Goal: Task Accomplishment & Management: Use online tool/utility

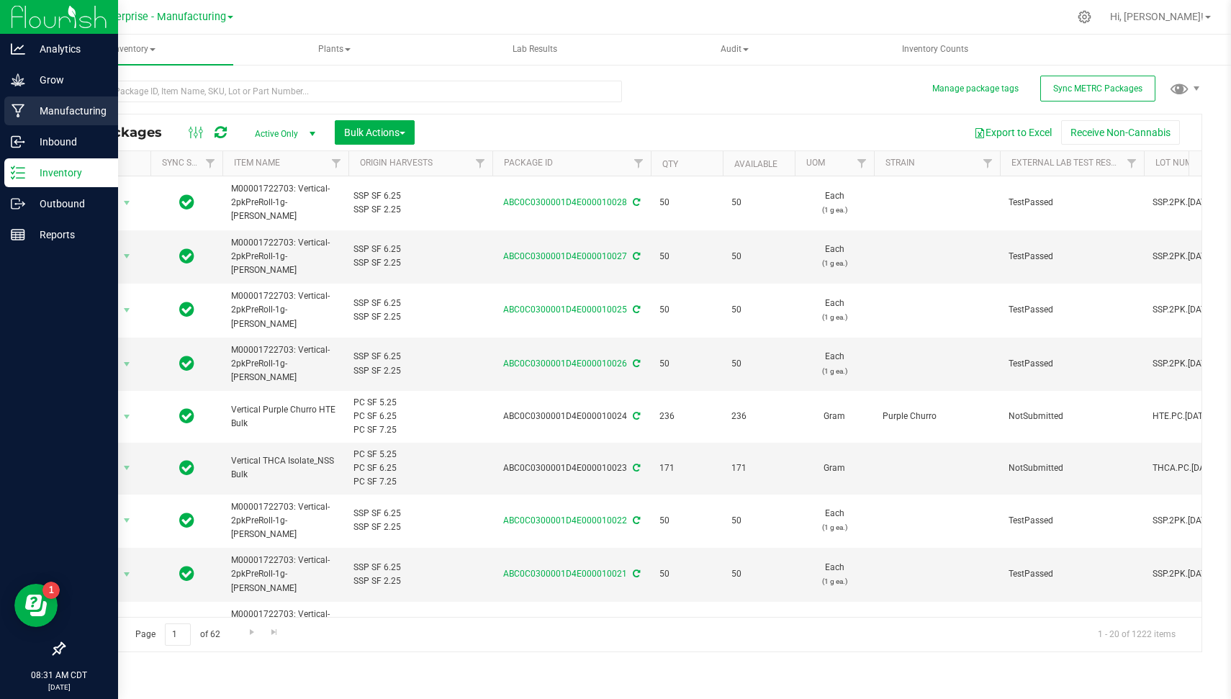
click at [72, 105] on p "Manufacturing" at bounding box center [68, 110] width 86 height 17
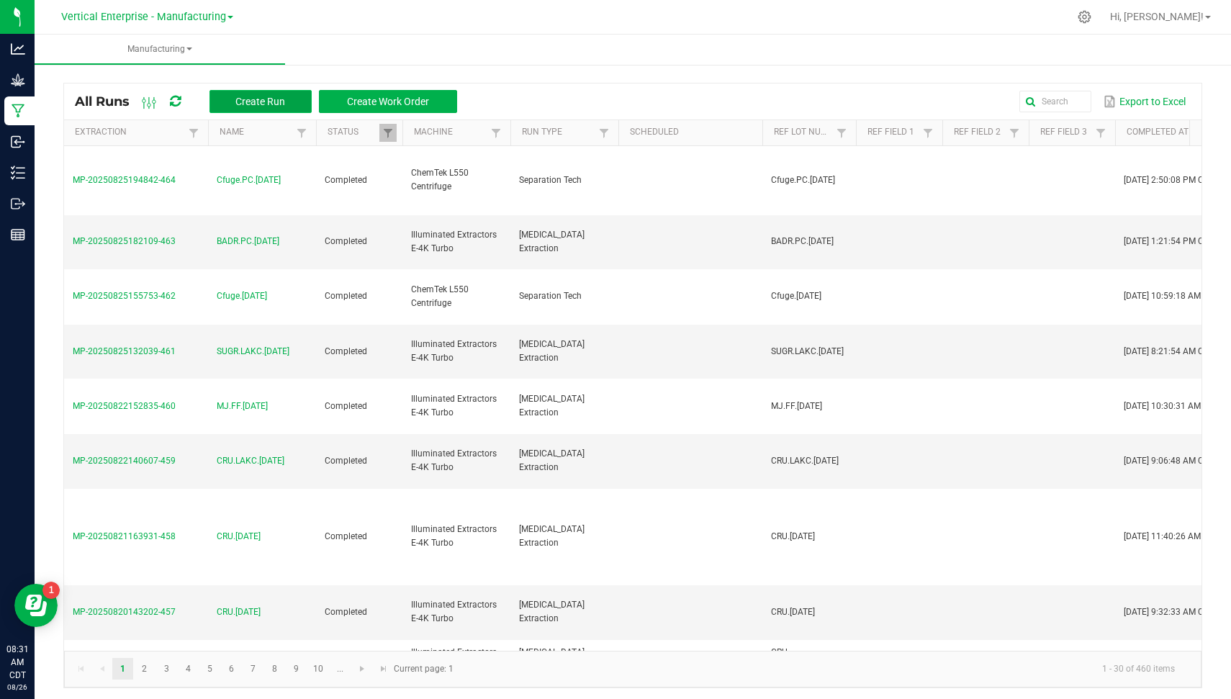
click at [259, 107] on button "Create Run" at bounding box center [260, 101] width 102 height 23
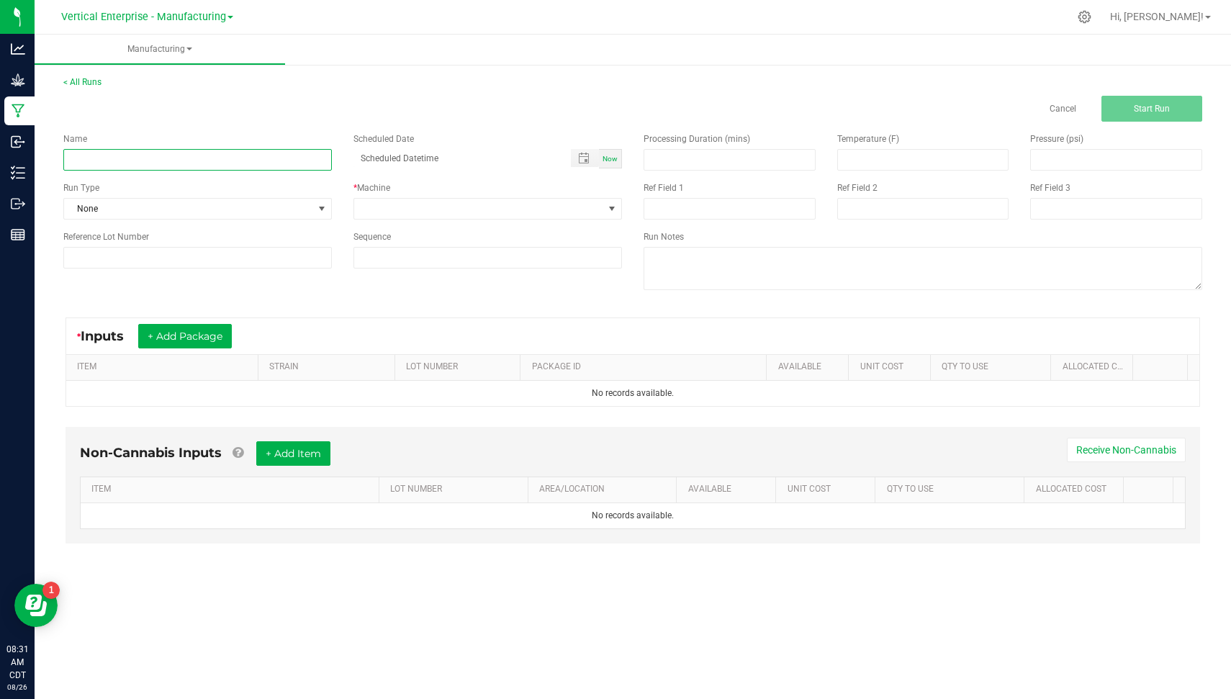
click at [218, 162] on input at bounding box center [197, 160] width 268 height 22
type input "a"
click at [218, 162] on input "AL.FF.[DATE]" at bounding box center [197, 160] width 268 height 22
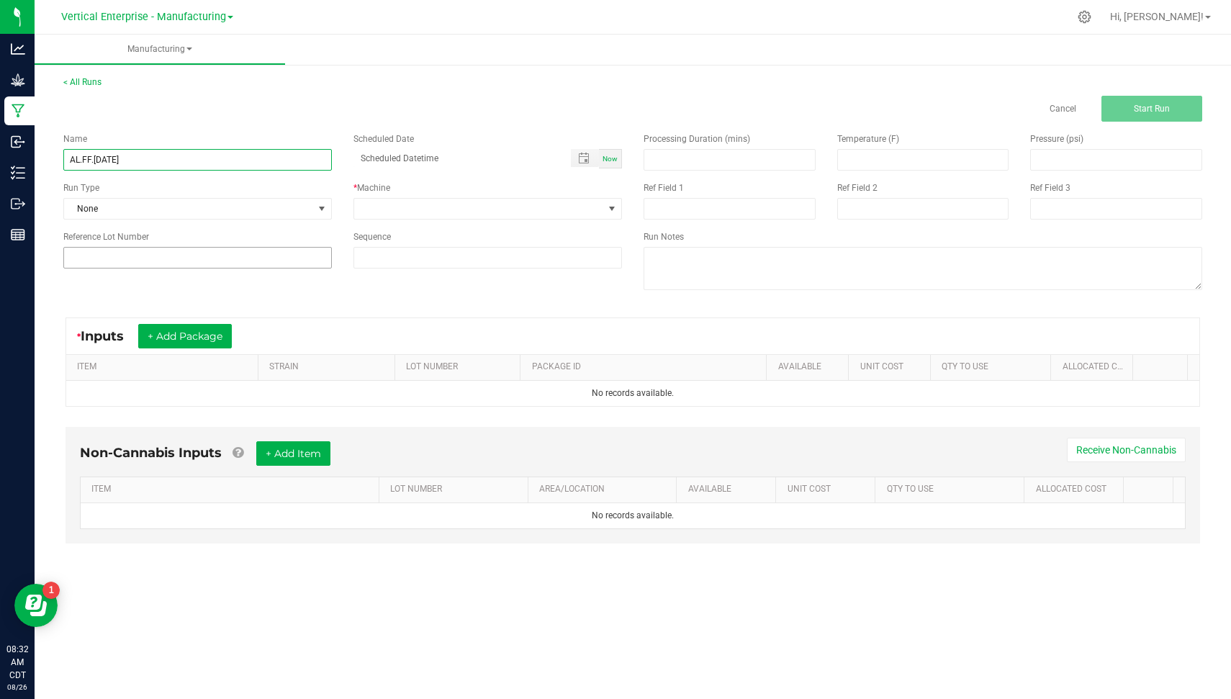
type input "AL.FF.[DATE]"
click at [148, 267] on input at bounding box center [197, 258] width 268 height 22
paste input "AL.FF.[DATE]"
type input "AL.FF.[DATE]"
click at [116, 191] on div "Run Type" at bounding box center [197, 187] width 268 height 13
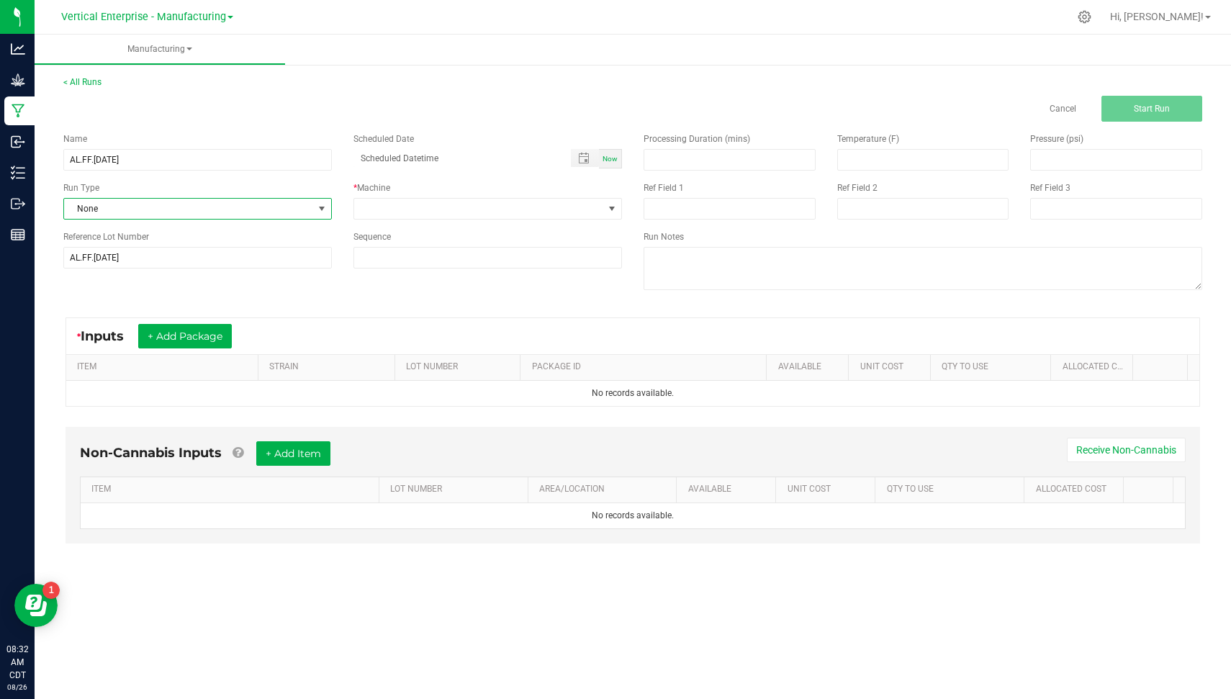
click at [121, 202] on span "None" at bounding box center [188, 209] width 249 height 20
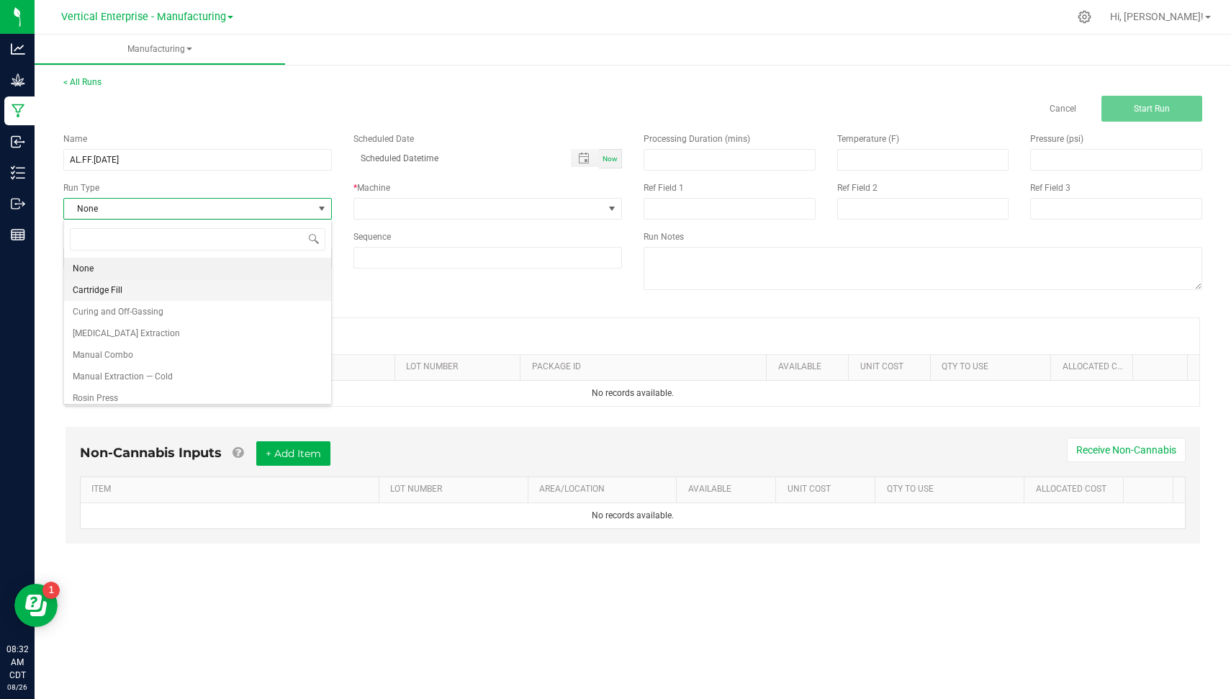
scroll to position [21, 268]
click at [158, 334] on span "[MEDICAL_DATA] Extraction" at bounding box center [126, 333] width 107 height 14
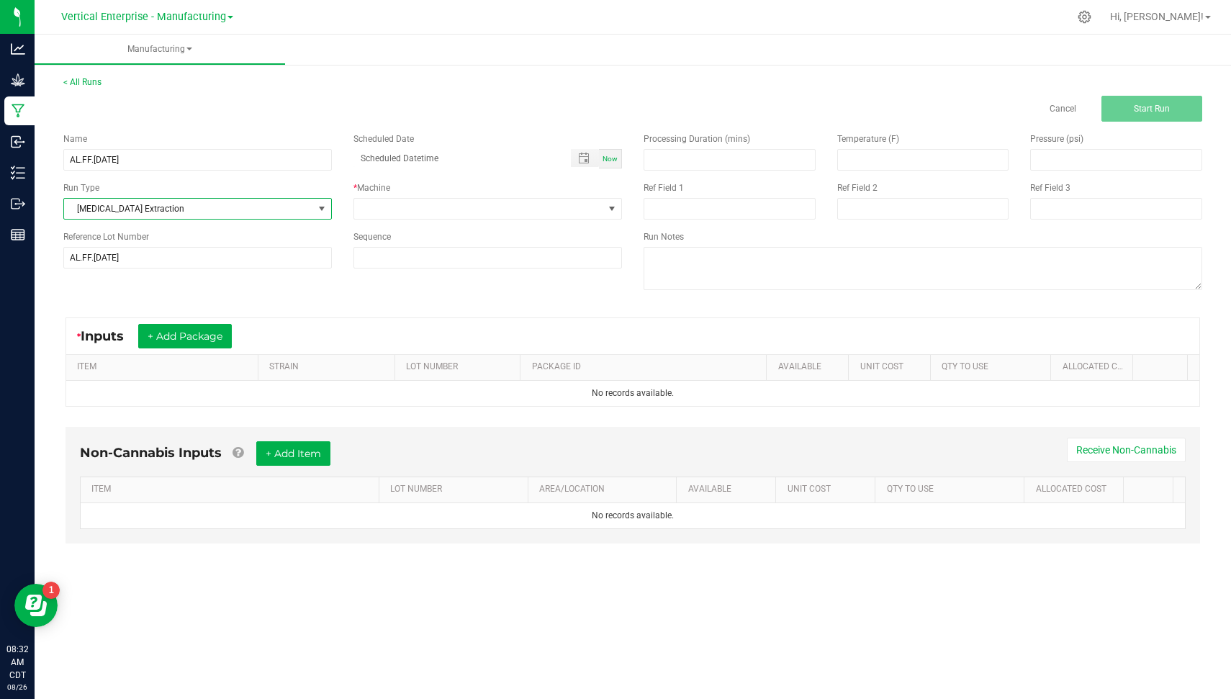
click at [384, 222] on div "Name AL.FF.[DATE] Scheduled Date Now Run Type [MEDICAL_DATA] Extraction * Machi…" at bounding box center [343, 201] width 580 height 158
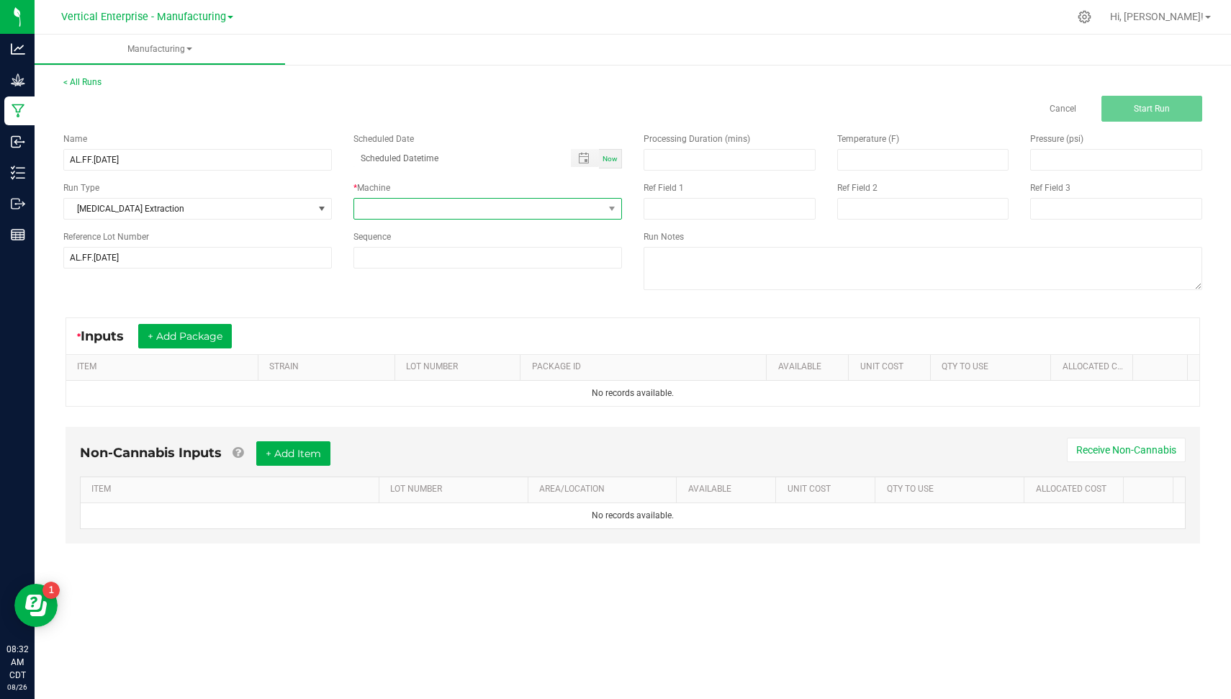
click at [384, 211] on span at bounding box center [478, 209] width 249 height 20
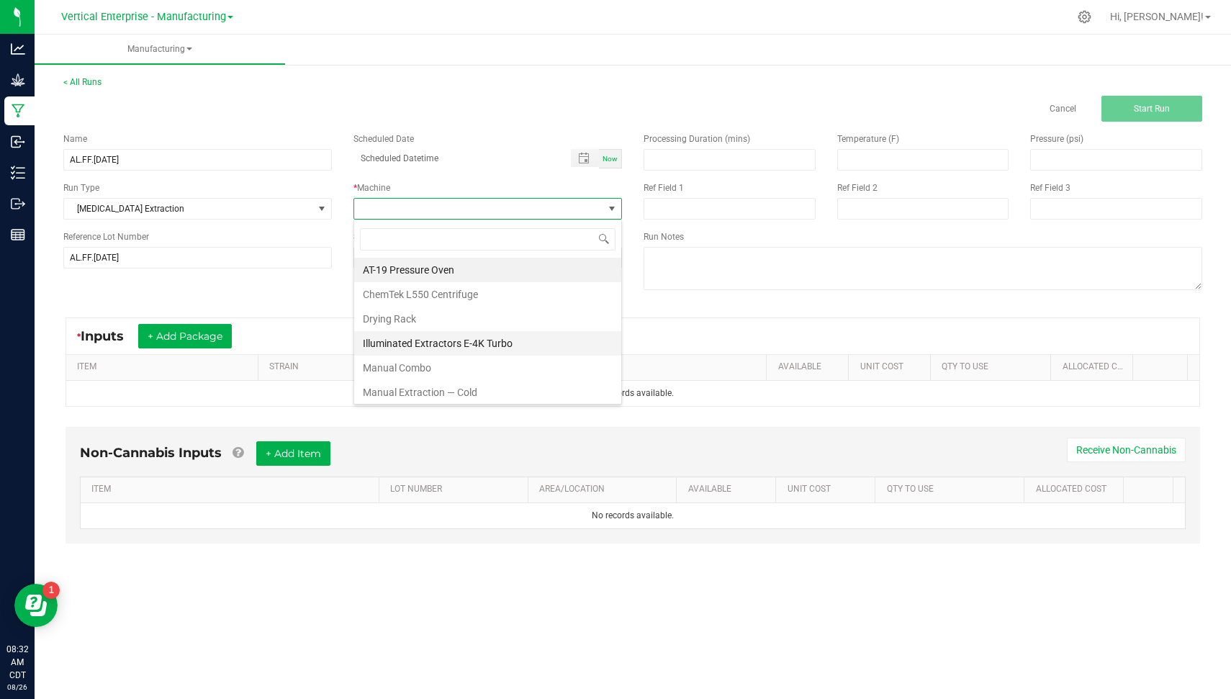
click at [440, 331] on li "Illuminated Extractors E-4K Turbo" at bounding box center [487, 343] width 267 height 24
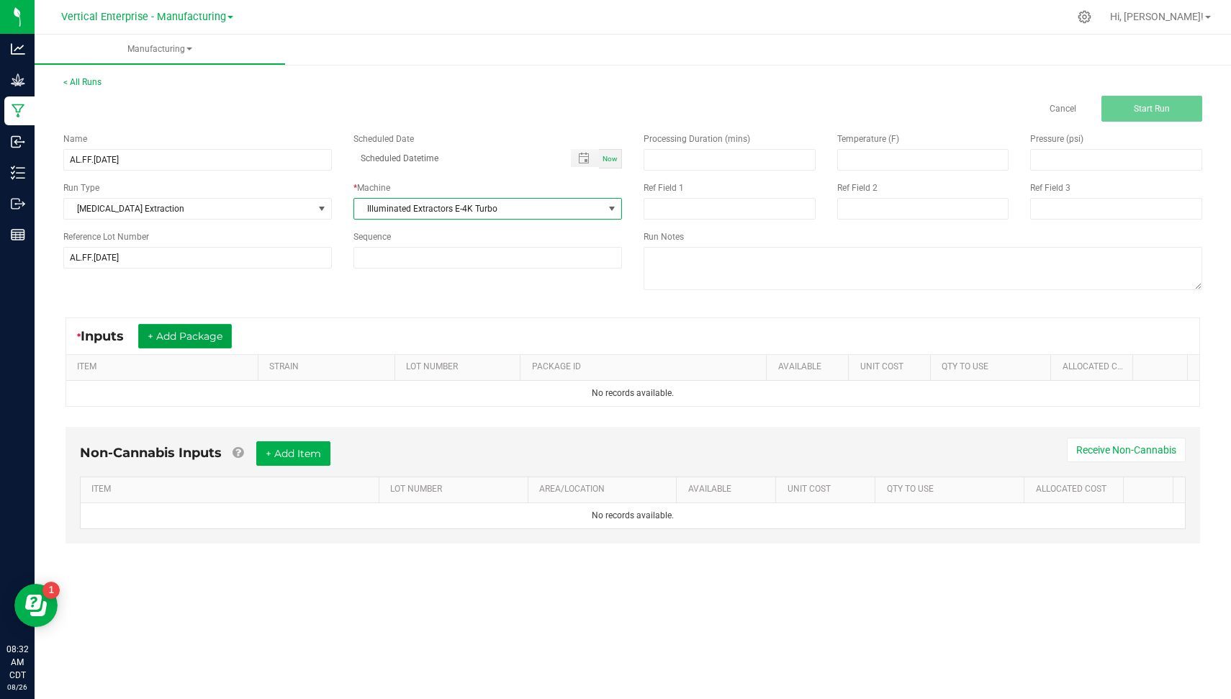
click at [202, 328] on button "+ Add Package" at bounding box center [185, 336] width 94 height 24
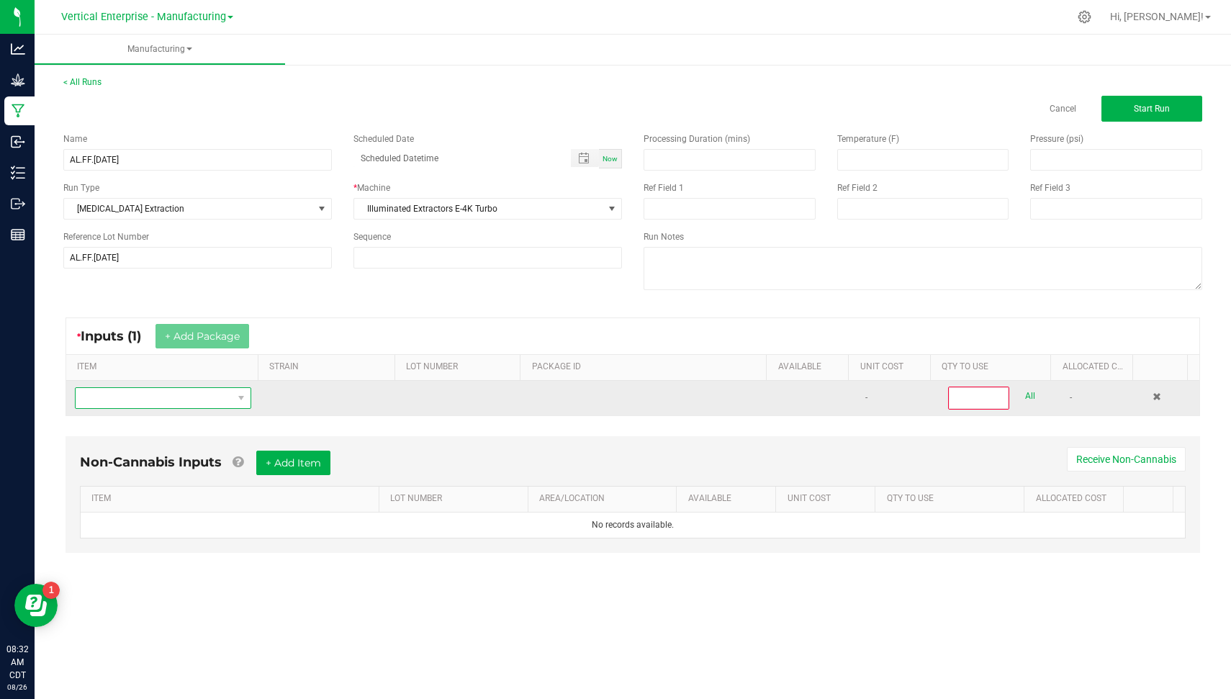
click at [227, 400] on span "NO DATA FOUND" at bounding box center [154, 398] width 157 height 20
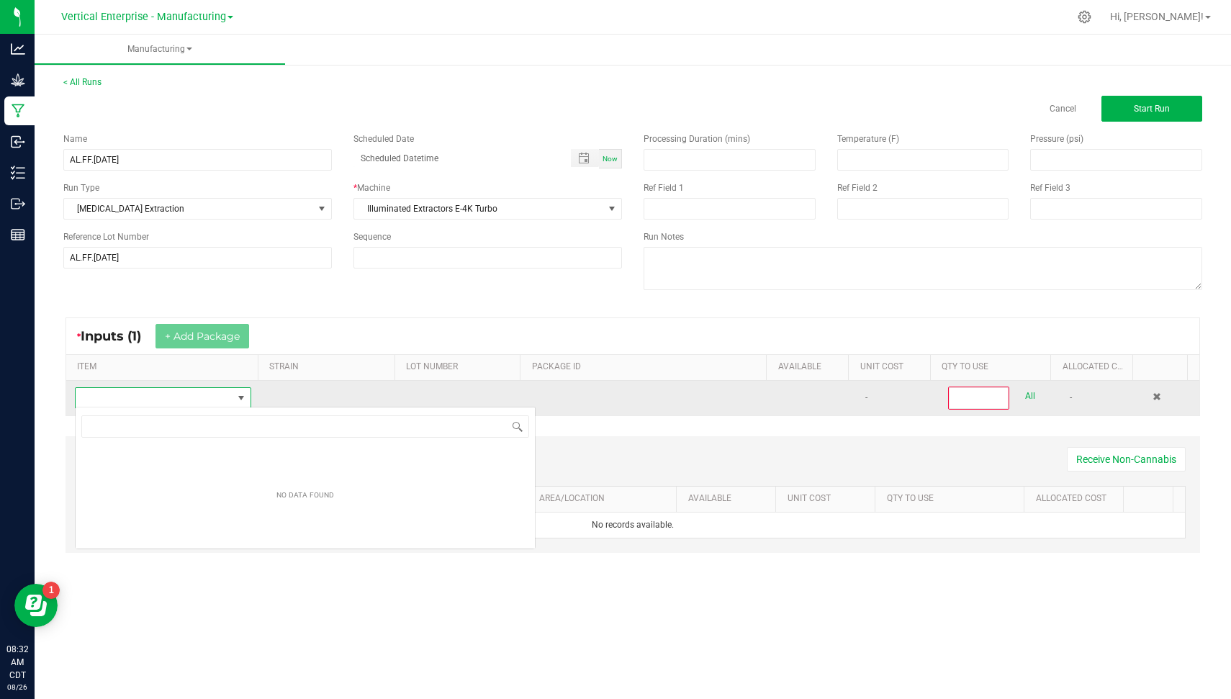
scroll to position [21, 173]
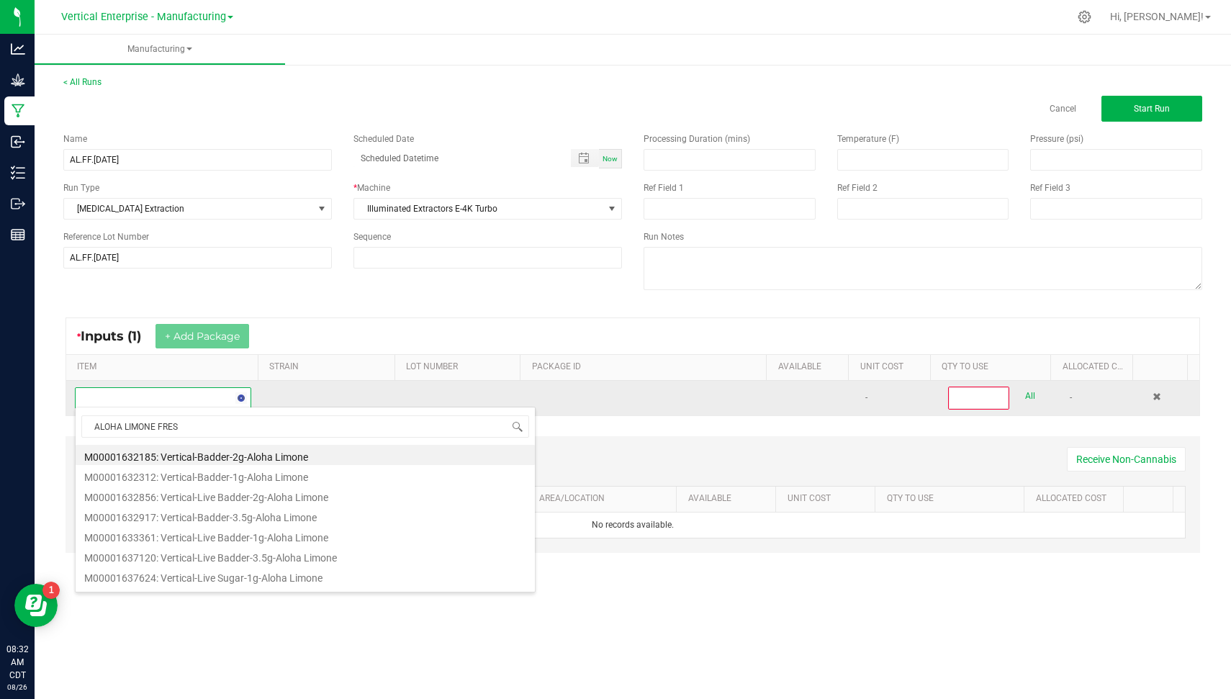
type input "ALOHA LIMONE FRESH"
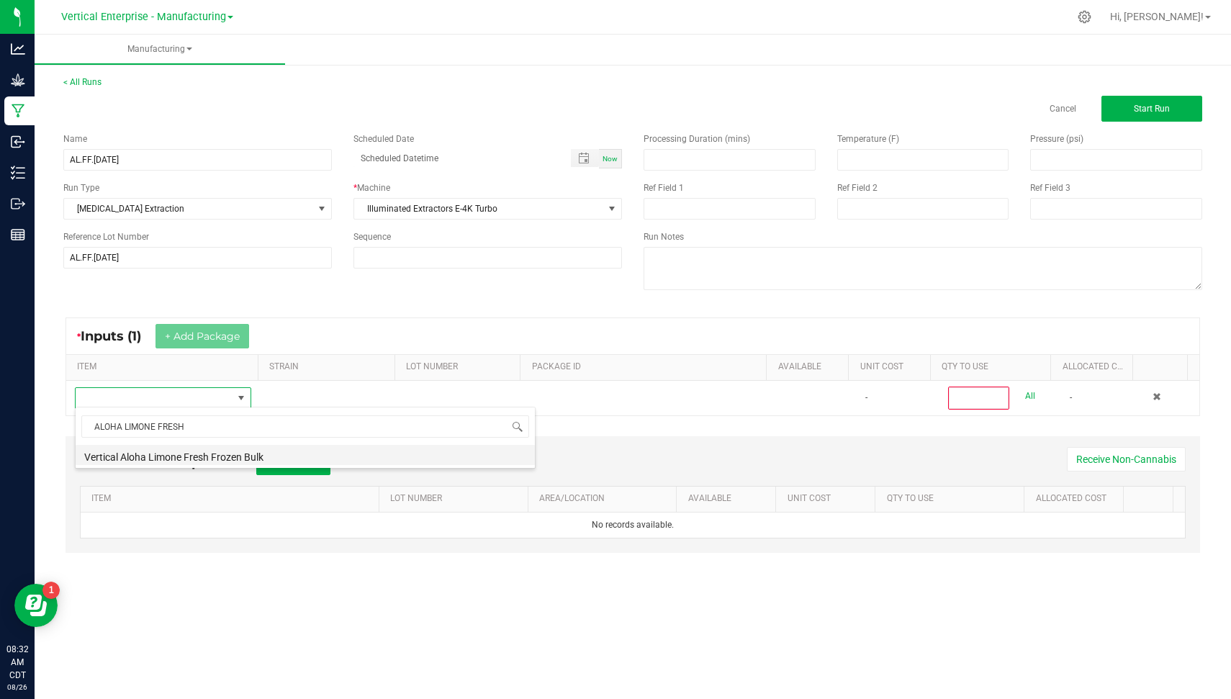
click at [254, 450] on li "Vertical Aloha Limone Fresh Frozen Bulk" at bounding box center [305, 455] width 459 height 20
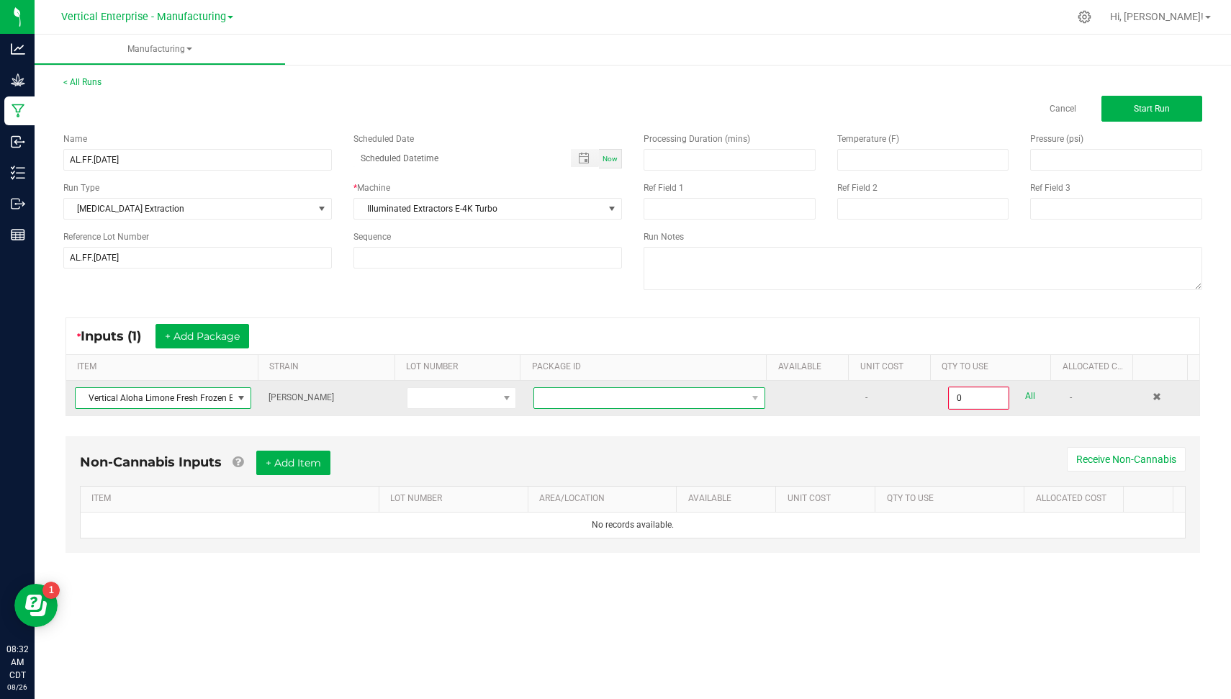
click at [728, 391] on span at bounding box center [640, 398] width 212 height 20
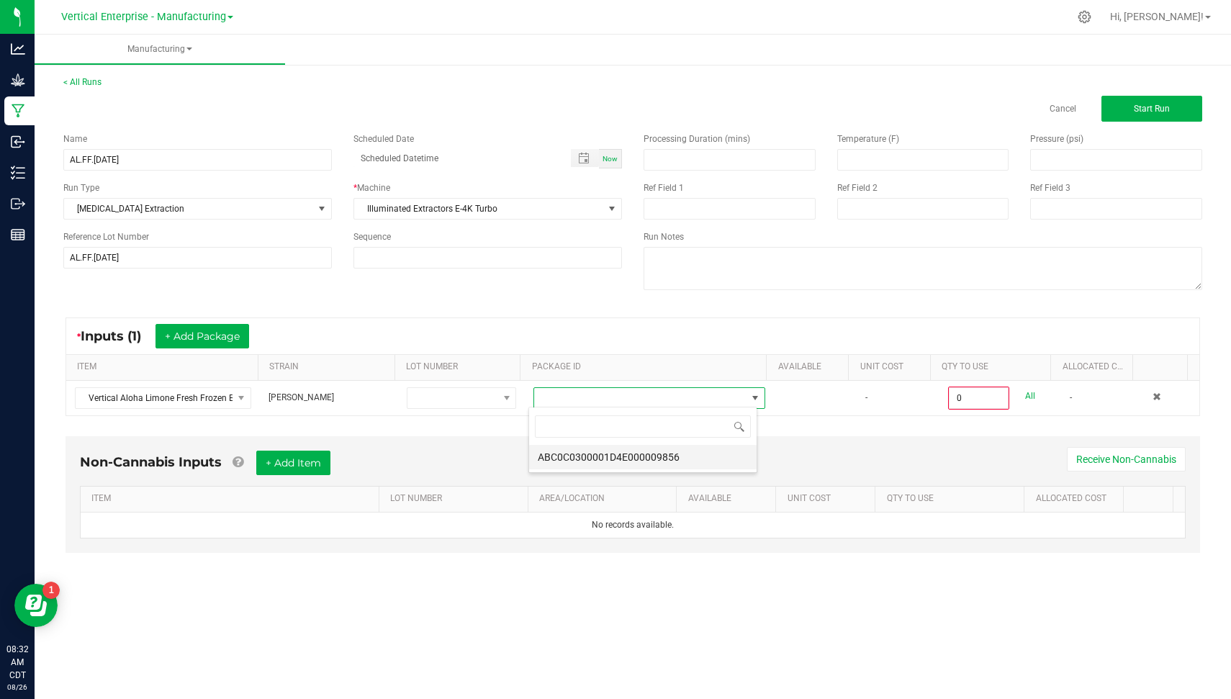
click at [669, 450] on li "ABC0C0300001D4E000009856" at bounding box center [642, 457] width 227 height 24
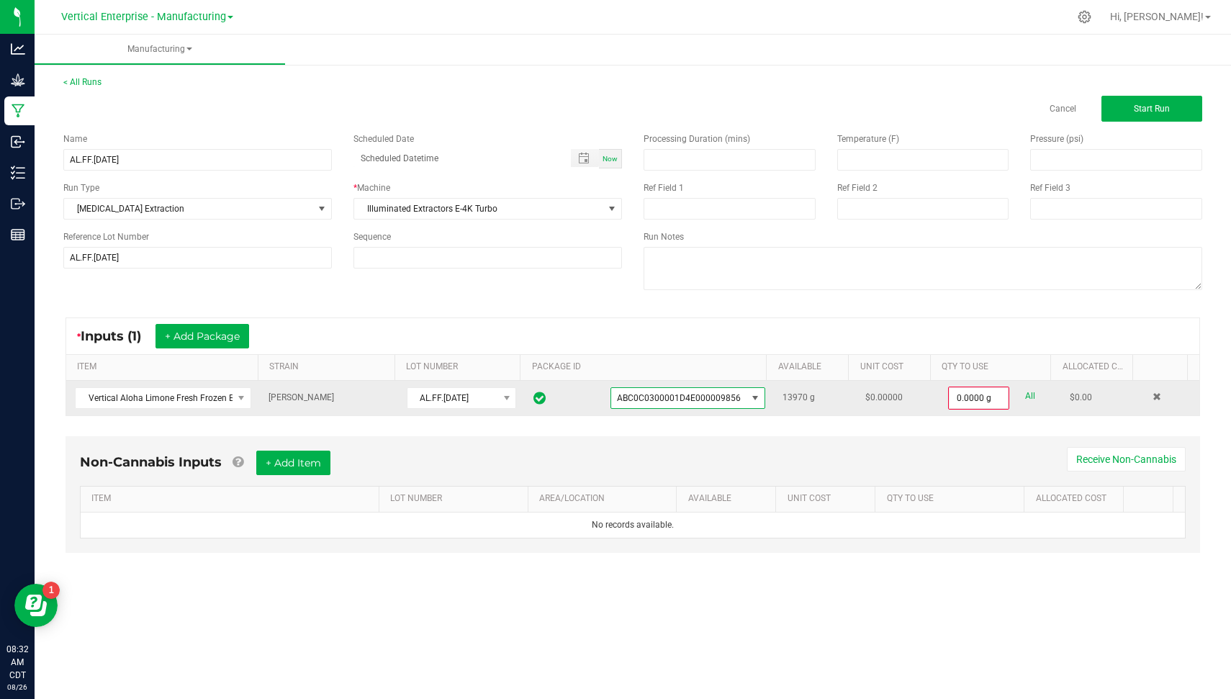
click at [1023, 394] on div "0.0000 g All" at bounding box center [1000, 397] width 104 height 23
click at [1025, 394] on link "All" at bounding box center [1030, 395] width 10 height 19
type input "13970.0000 g"
click at [1161, 117] on button "Start Run" at bounding box center [1151, 109] width 101 height 26
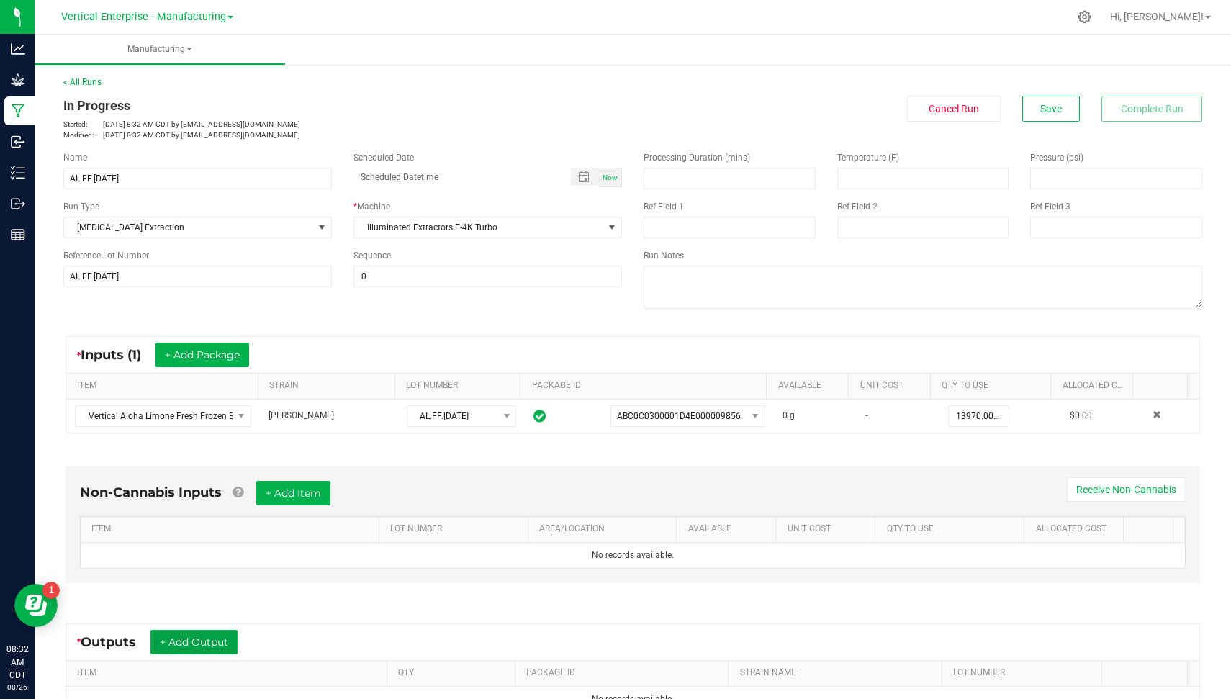
click at [181, 635] on button "+ Add Output" at bounding box center [193, 642] width 87 height 24
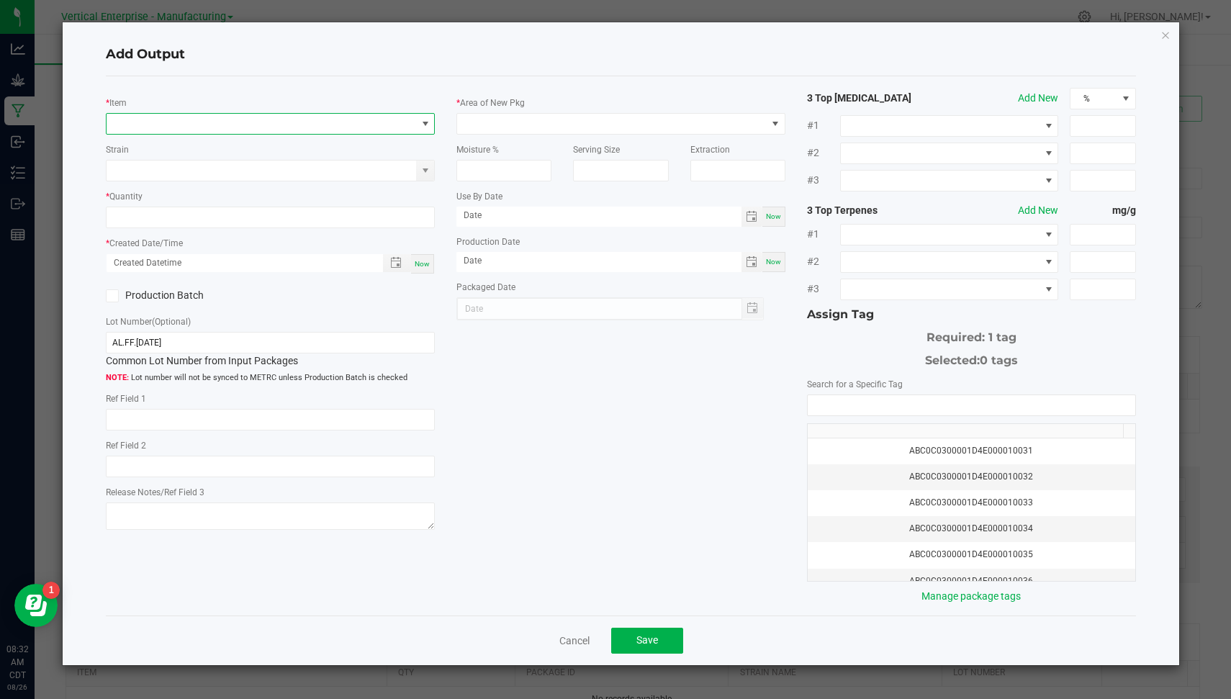
click at [322, 130] on span "NO DATA FOUND" at bounding box center [261, 124] width 309 height 20
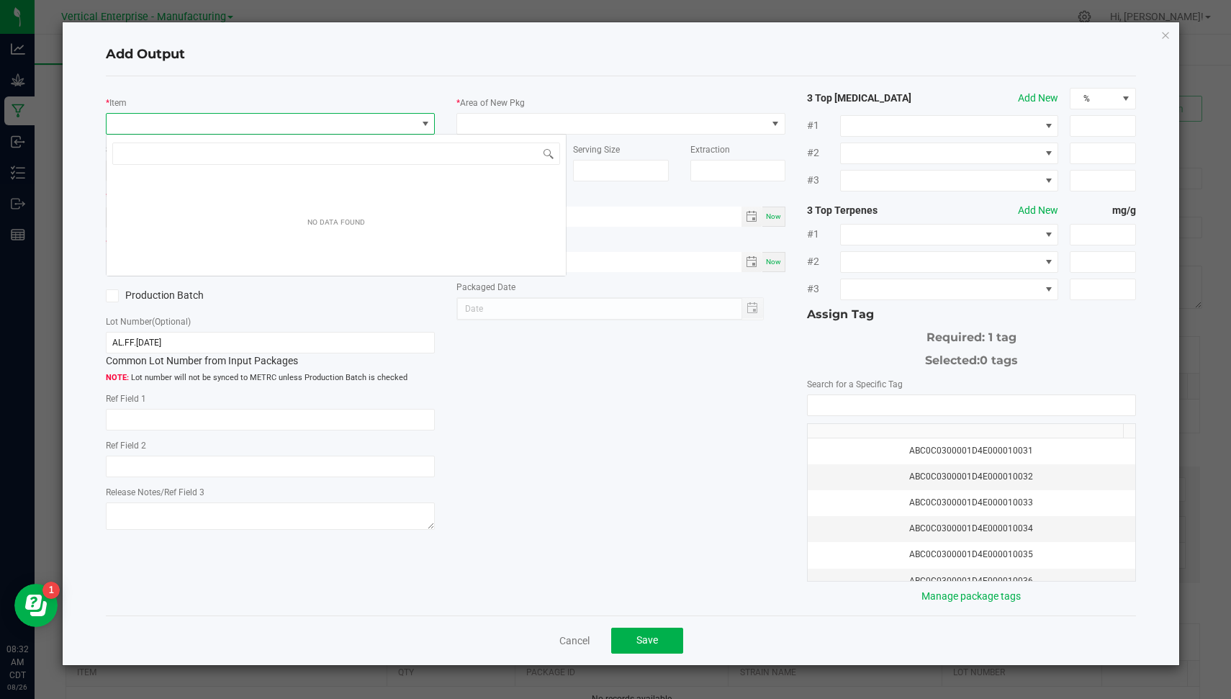
scroll to position [21, 329]
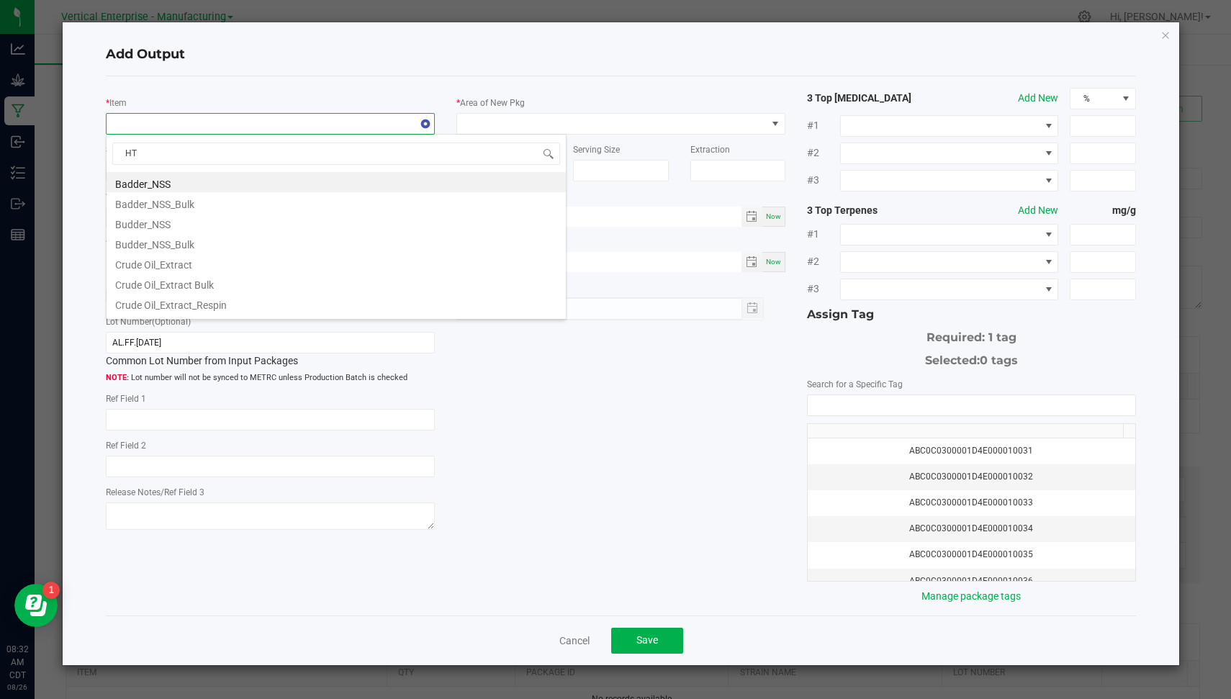
type input "HTE"
click at [277, 217] on li "Vertical Aloha Limone HTE Bulk" at bounding box center [336, 222] width 459 height 20
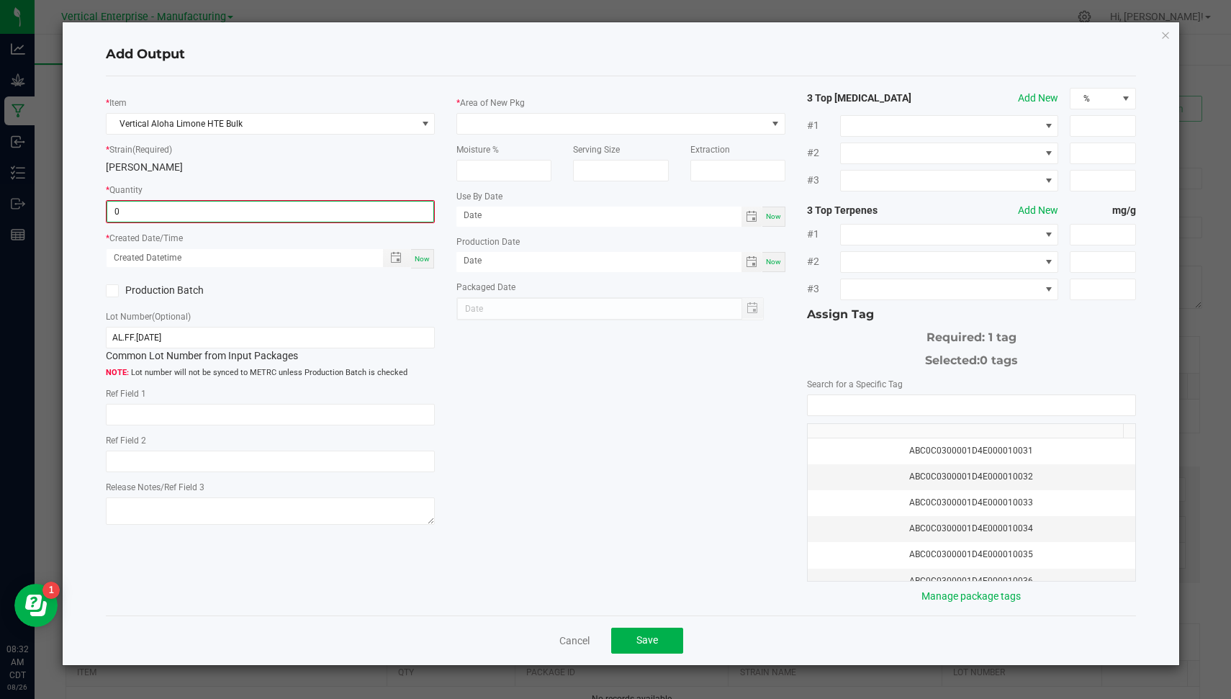
click at [224, 210] on input "0" at bounding box center [270, 212] width 326 height 20
type input "146.0000 g"
click at [422, 254] on span "Now" at bounding box center [422, 257] width 15 height 8
type input "[DATE] 8:32 AM"
type input "[DATE]"
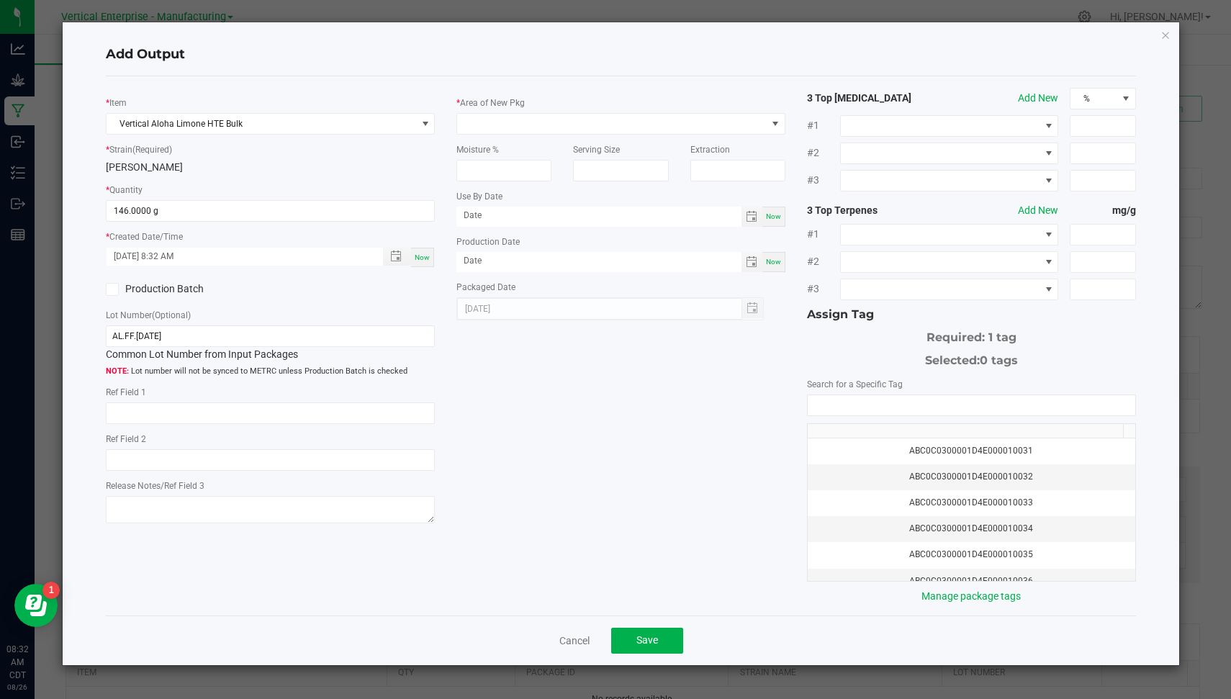
click at [125, 294] on label "Production Batch" at bounding box center [182, 288] width 153 height 15
click at [0, 0] on input "Production Batch" at bounding box center [0, 0] width 0 height 0
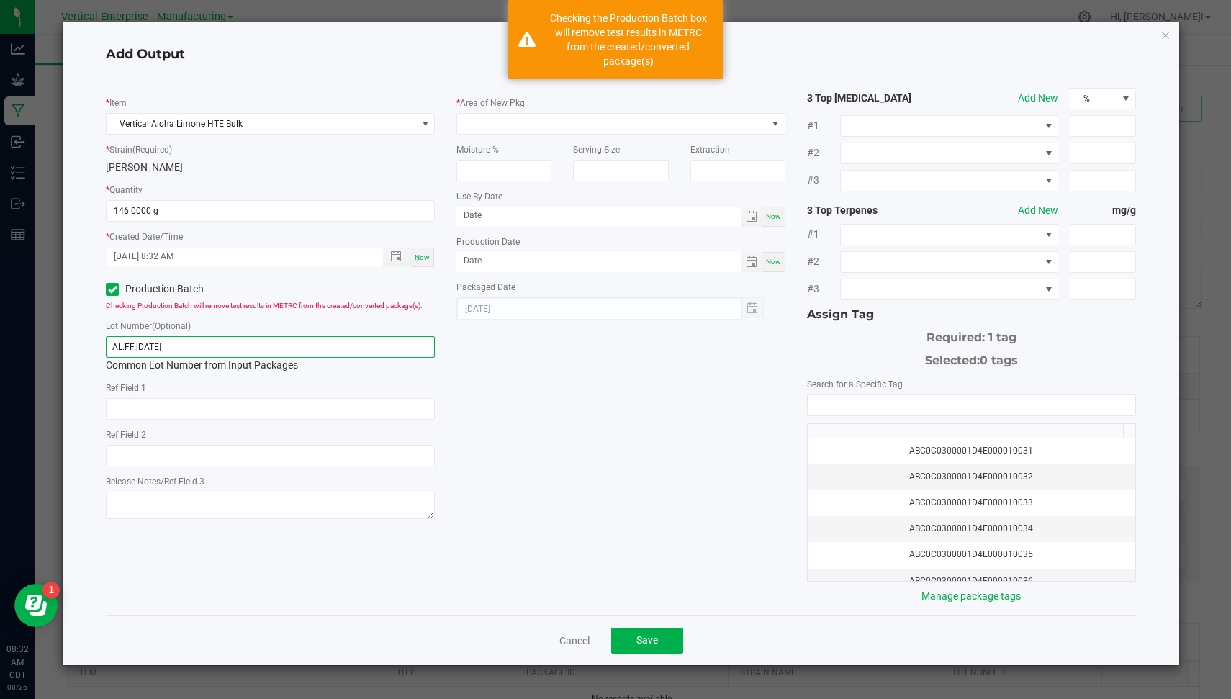
click at [204, 351] on input "AL.FF.[DATE]" at bounding box center [270, 347] width 329 height 22
paste input "26"
drag, startPoint x: 204, startPoint y: 351, endPoint x: 0, endPoint y: 355, distance: 204.4
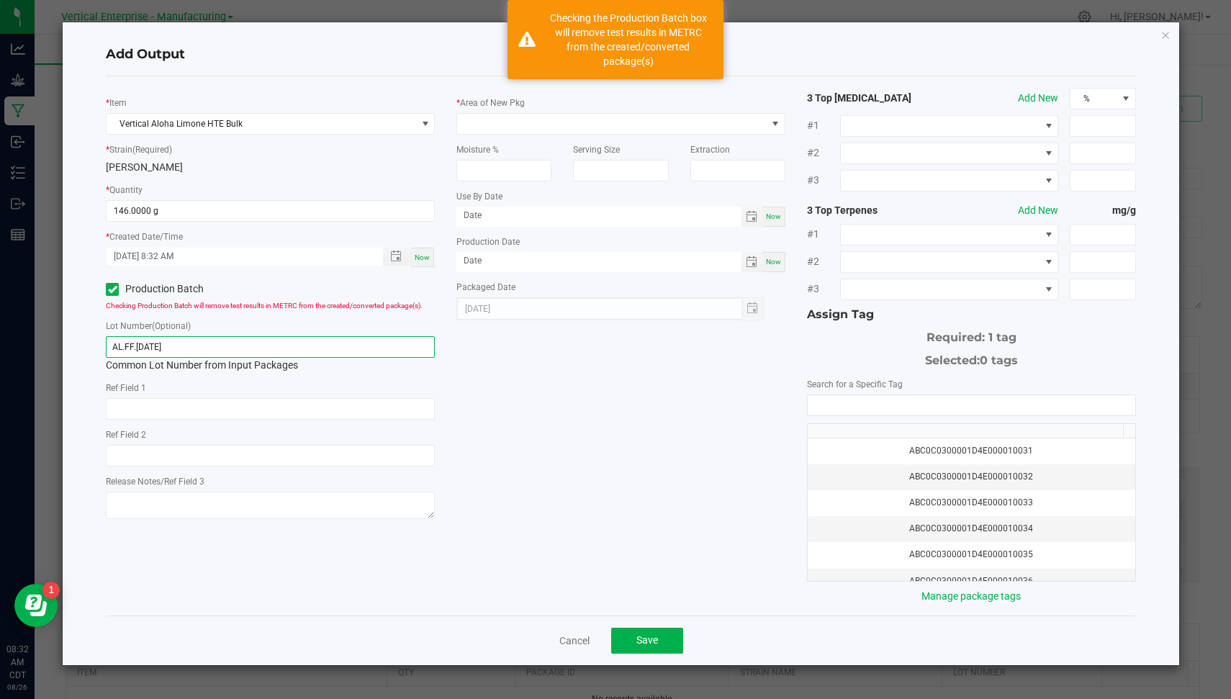
click at [0, 355] on ngb-modal-window "Add Output * Item Vertical Aloha Limone HTE Bulk * Strain (Required) Aloha Limo…" at bounding box center [620, 349] width 1241 height 699
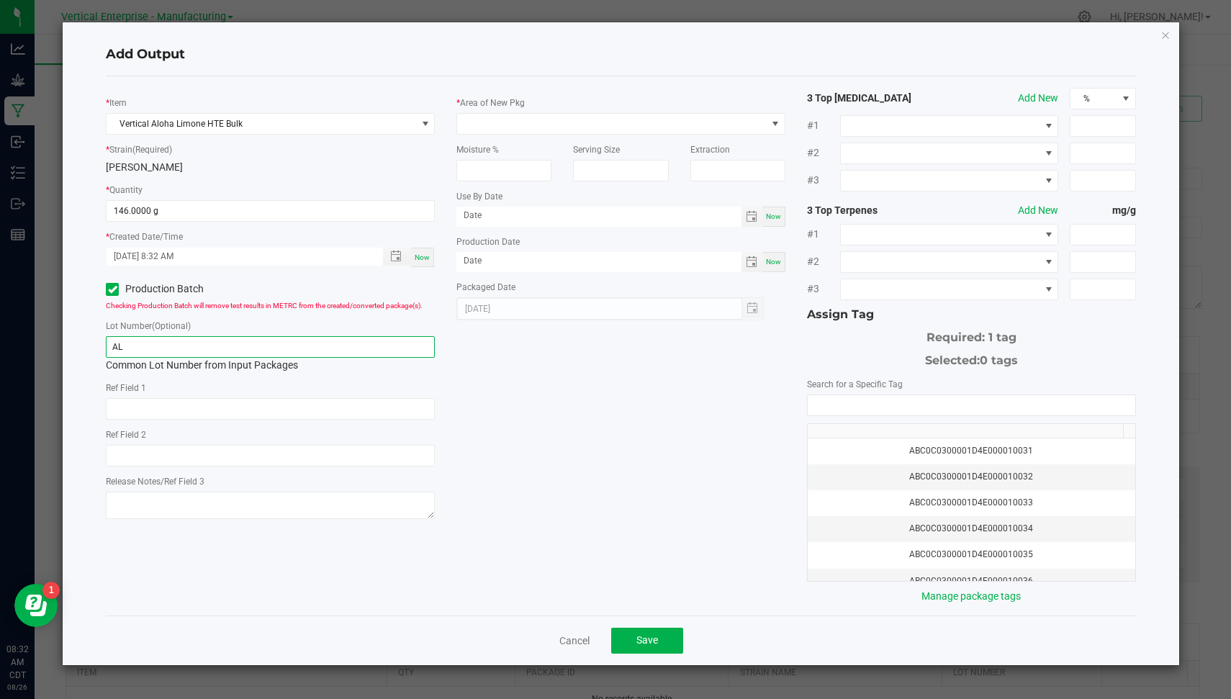
type input "A"
type input "HTE.AL.[DATE]"
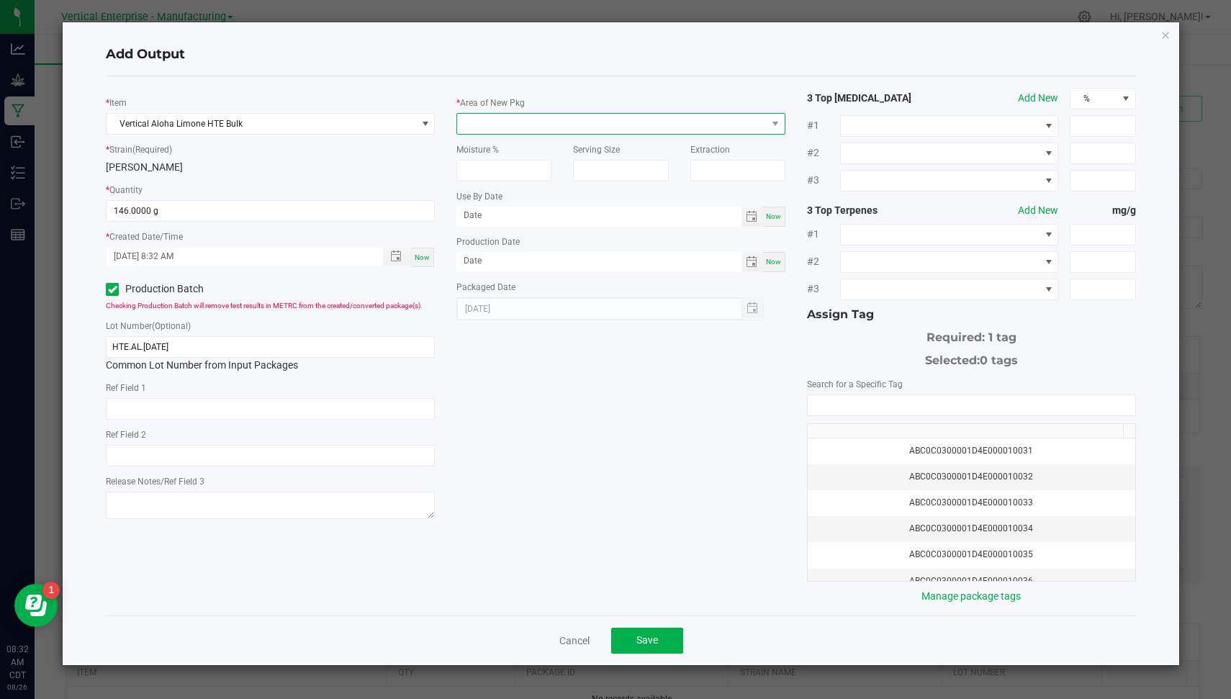
click at [498, 117] on span at bounding box center [611, 124] width 309 height 20
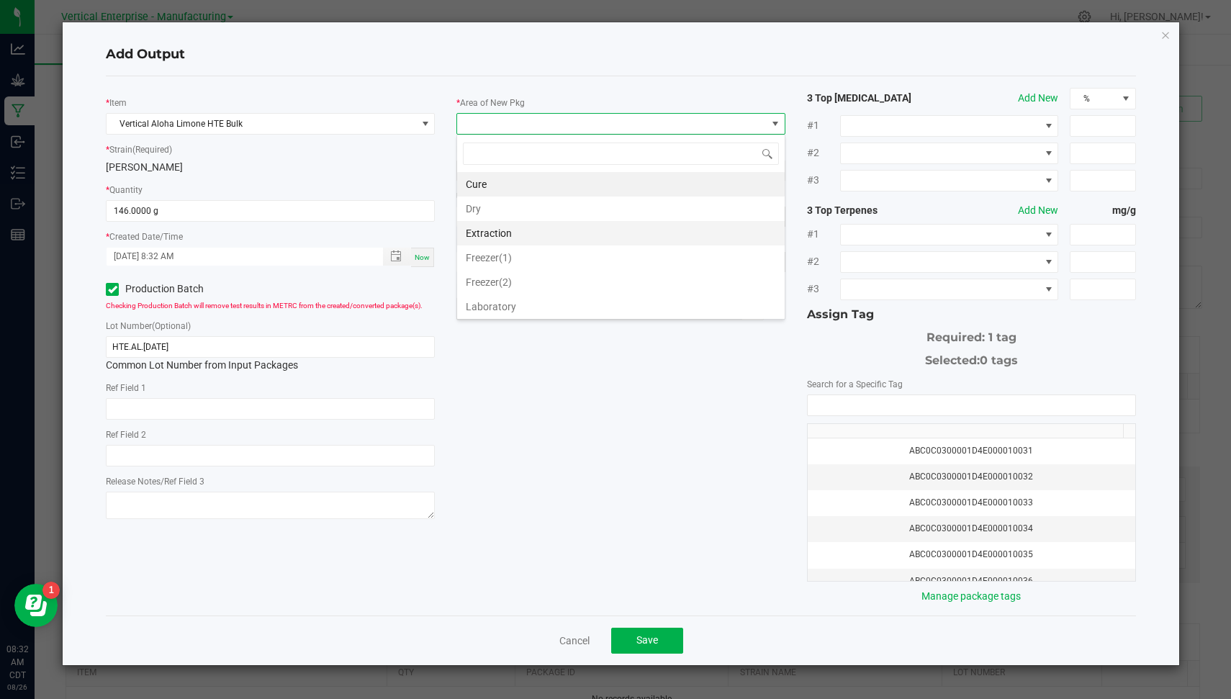
click at [522, 222] on li "Extraction" at bounding box center [620, 233] width 327 height 24
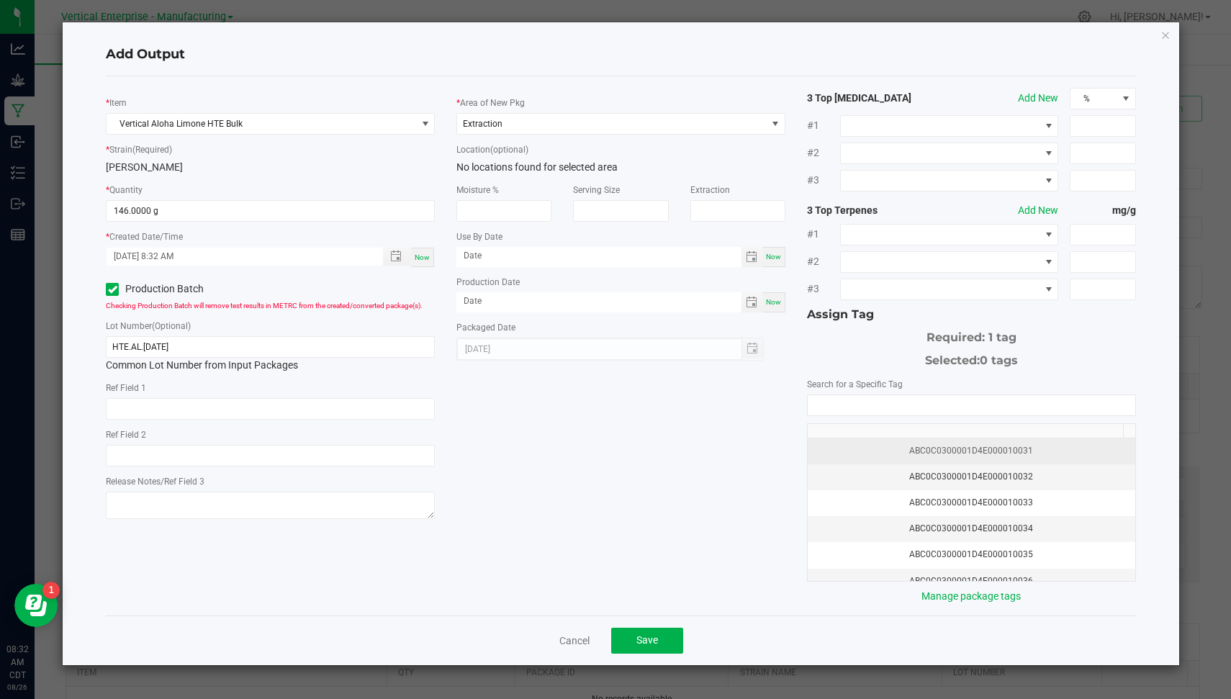
click at [920, 438] on td "ABC0C0300001D4E000010031" at bounding box center [970, 451] width 327 height 26
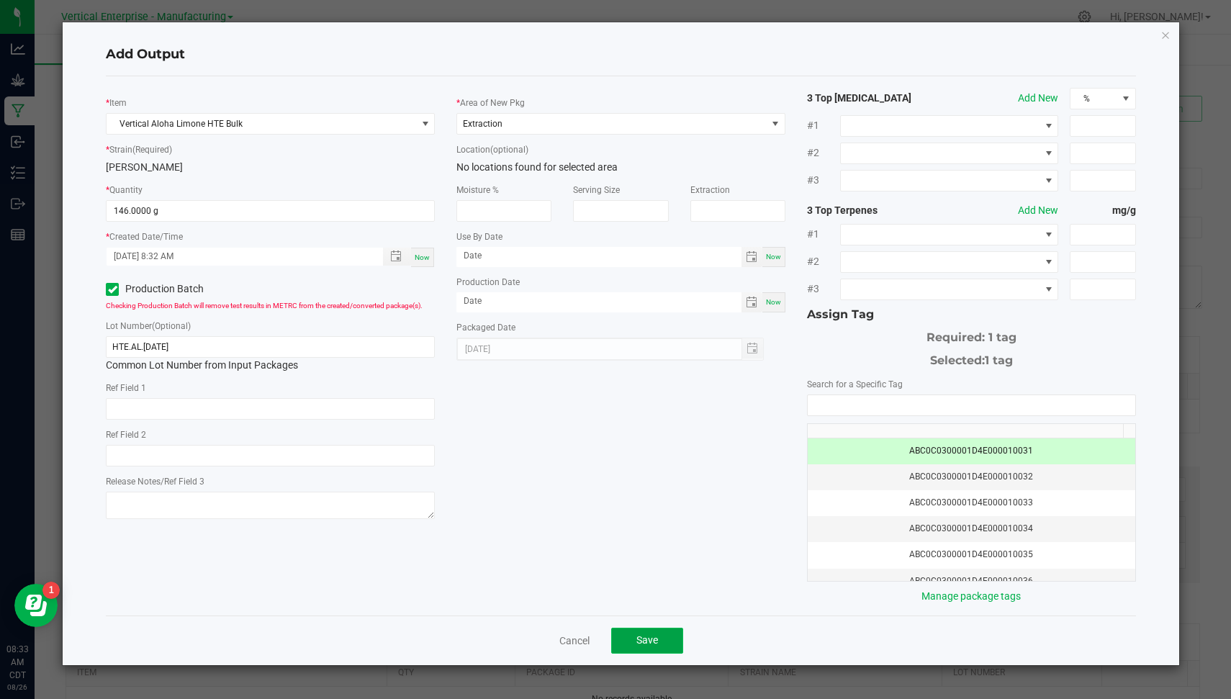
click at [652, 634] on span "Save" at bounding box center [647, 640] width 22 height 12
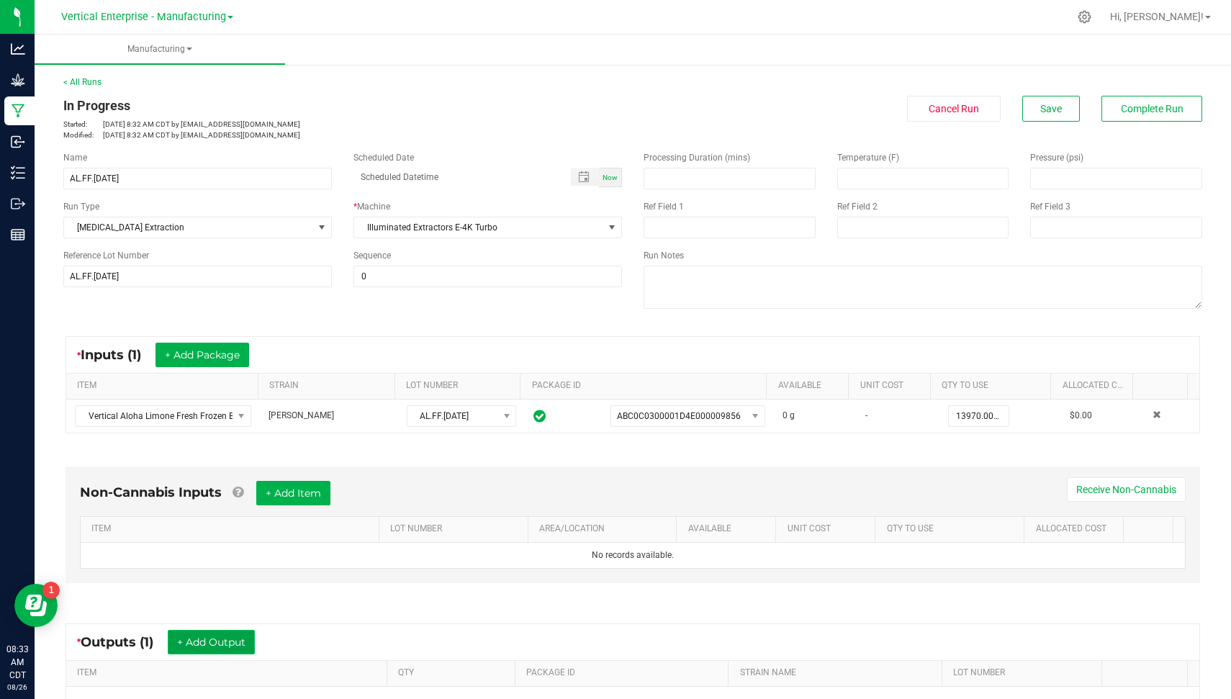
click at [219, 630] on button "+ Add Output" at bounding box center [211, 642] width 87 height 24
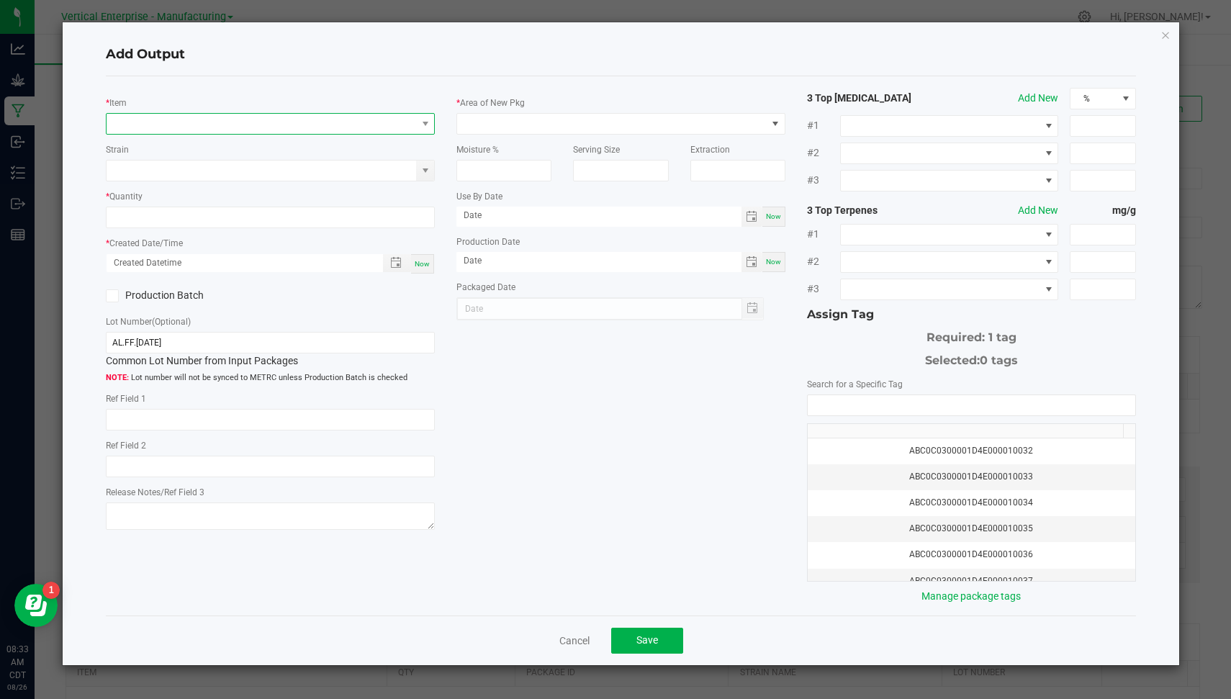
click at [405, 122] on span "NO DATA FOUND" at bounding box center [261, 124] width 309 height 20
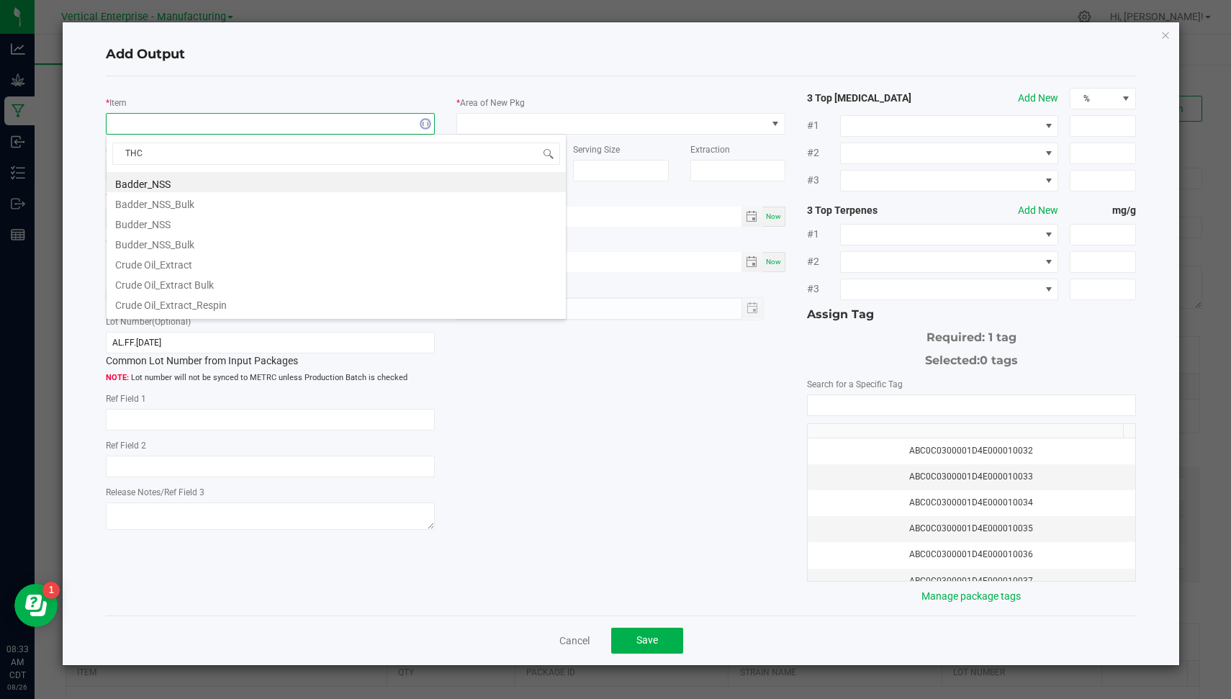
type input "THCA"
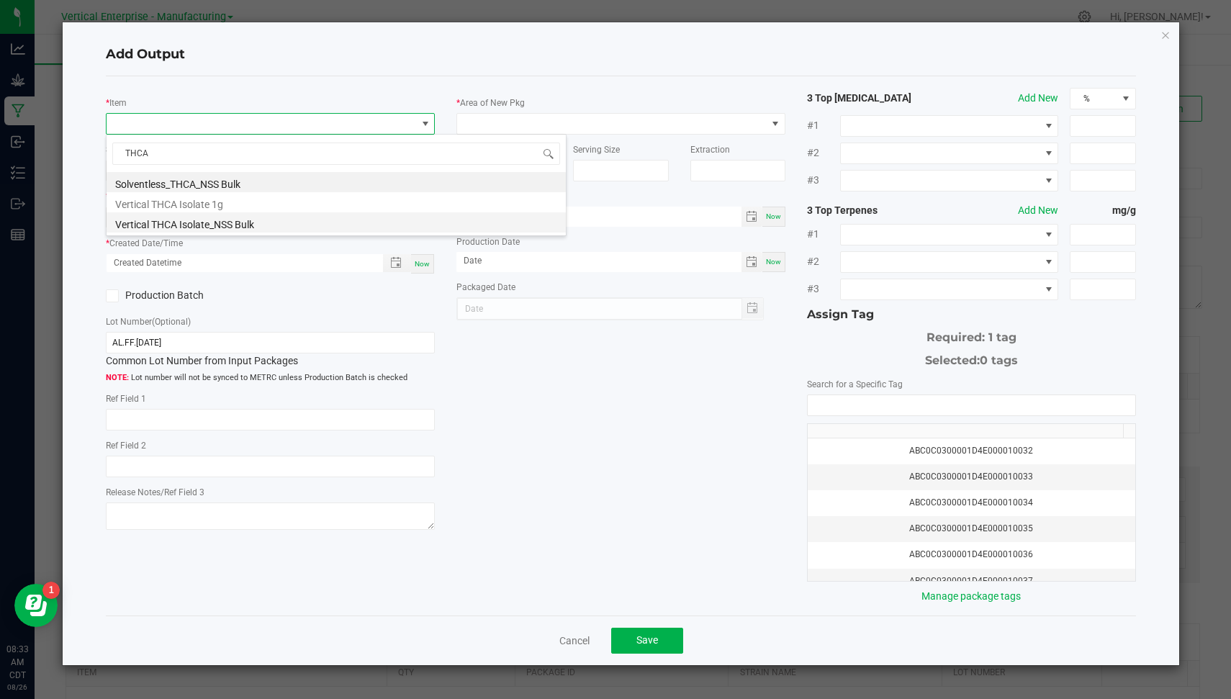
click at [261, 223] on li "Vertical THCA Isolate_NSS Bulk" at bounding box center [336, 222] width 459 height 20
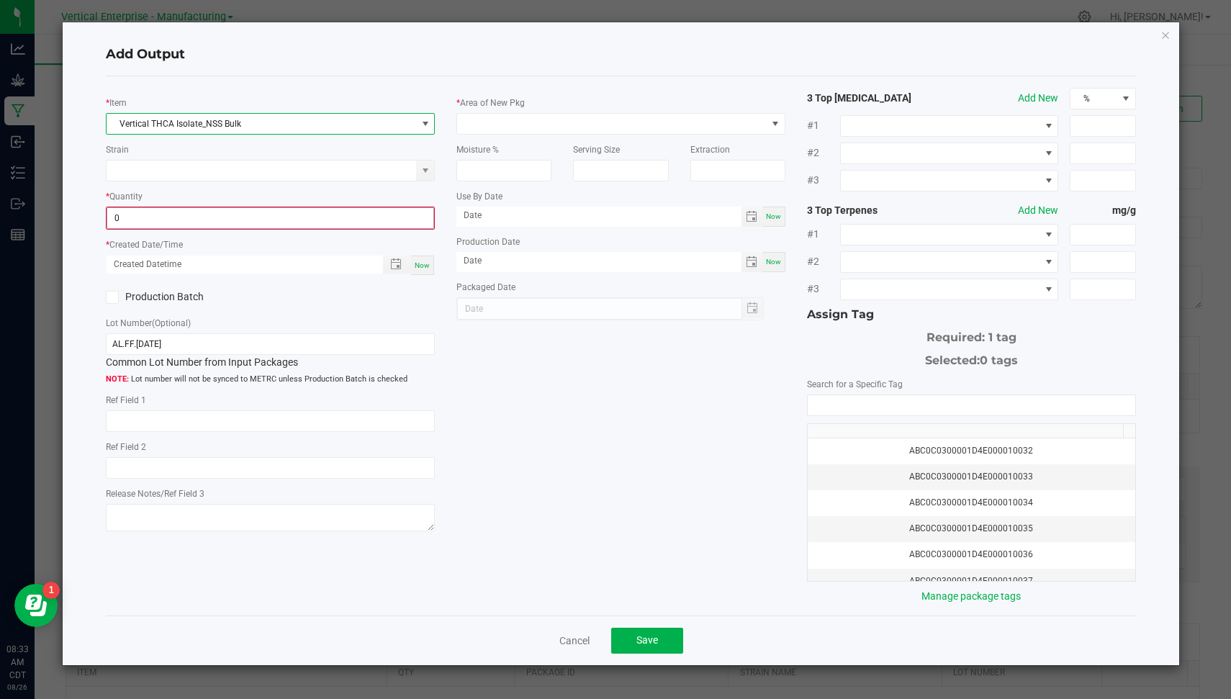
click at [256, 214] on input "0" at bounding box center [270, 218] width 326 height 20
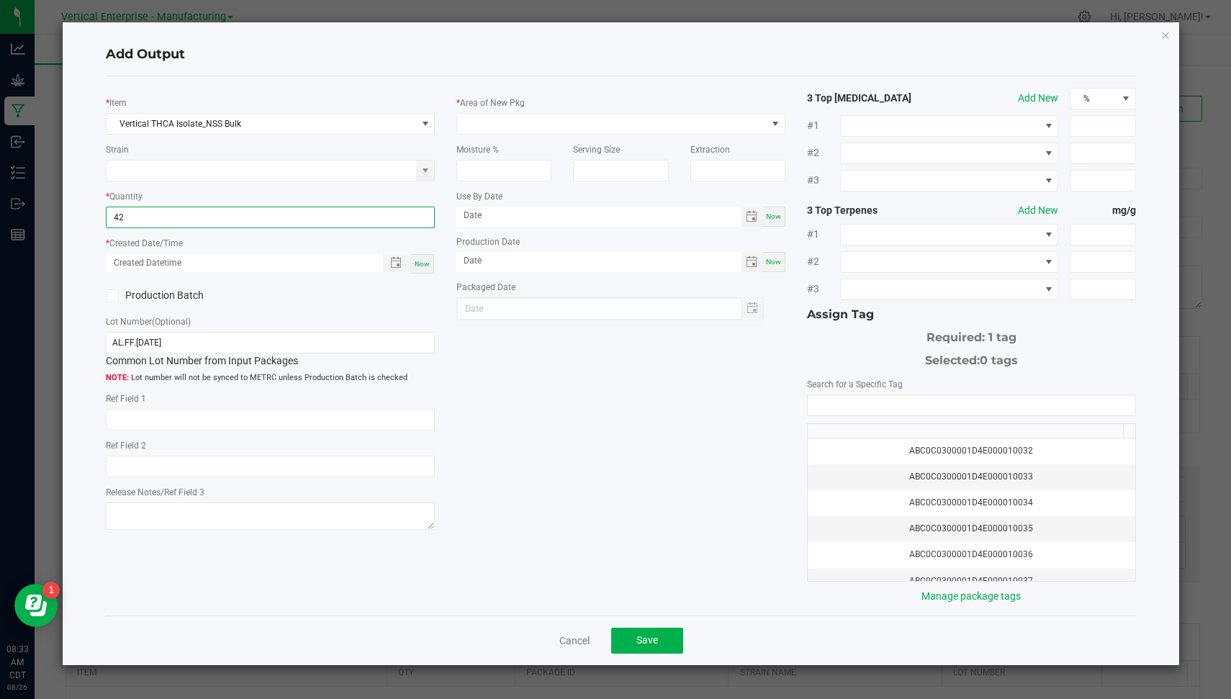
type input "42.0000 g"
click at [432, 266] on div "Now" at bounding box center [422, 263] width 23 height 19
type input "[DATE] 8:33 AM"
type input "[DATE]"
click at [171, 294] on label "Production Batch" at bounding box center [182, 295] width 153 height 15
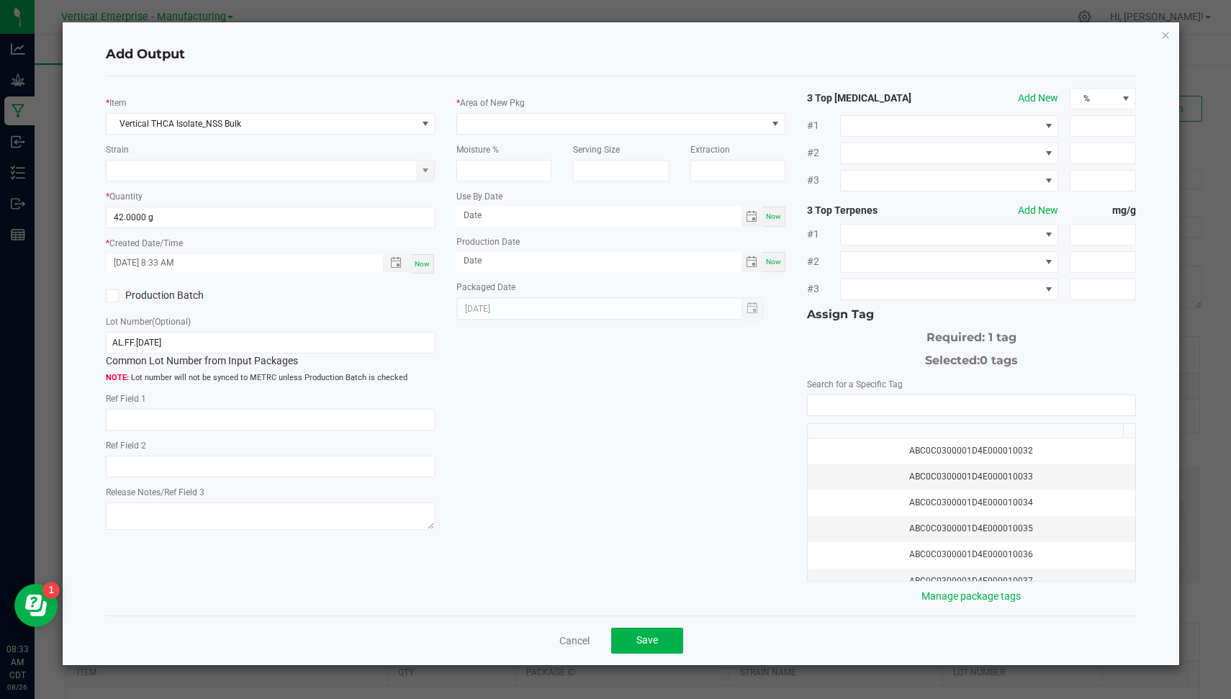
click at [0, 0] on input "Production Batch" at bounding box center [0, 0] width 0 height 0
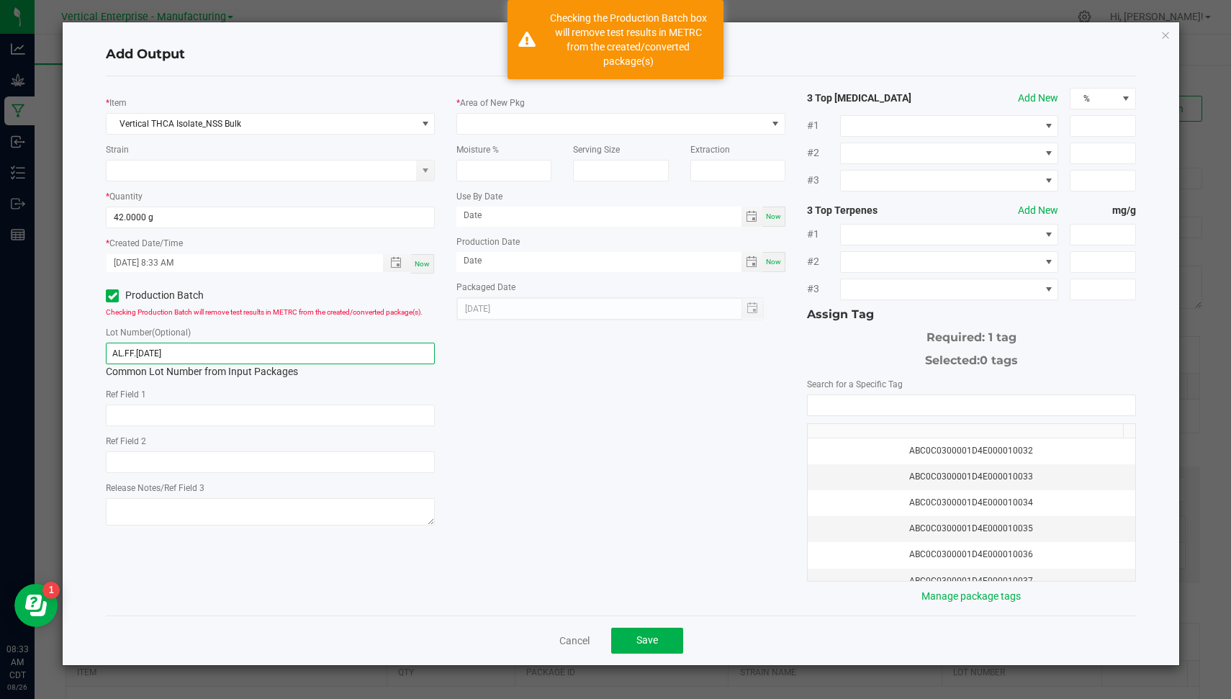
click at [186, 345] on input "AL.FF.[DATE]" at bounding box center [270, 354] width 329 height 22
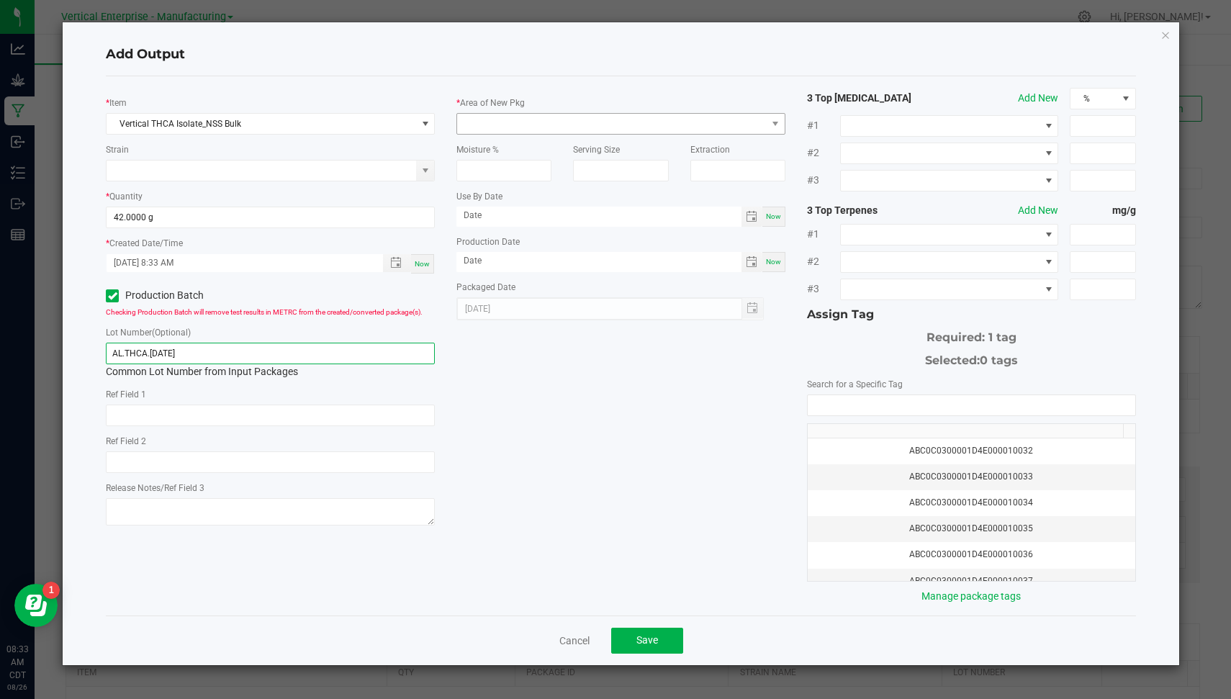
type input "AL.THCA.[DATE]"
click at [515, 122] on span at bounding box center [611, 124] width 309 height 20
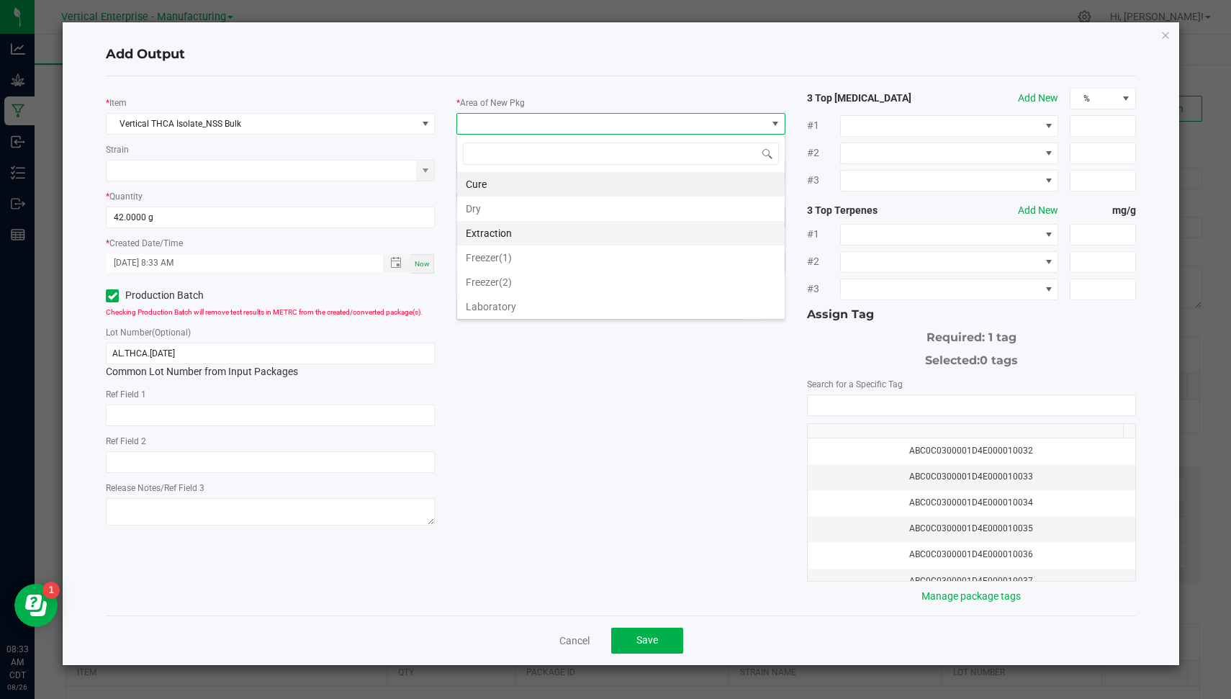
click at [519, 228] on li "Extraction" at bounding box center [620, 233] width 327 height 24
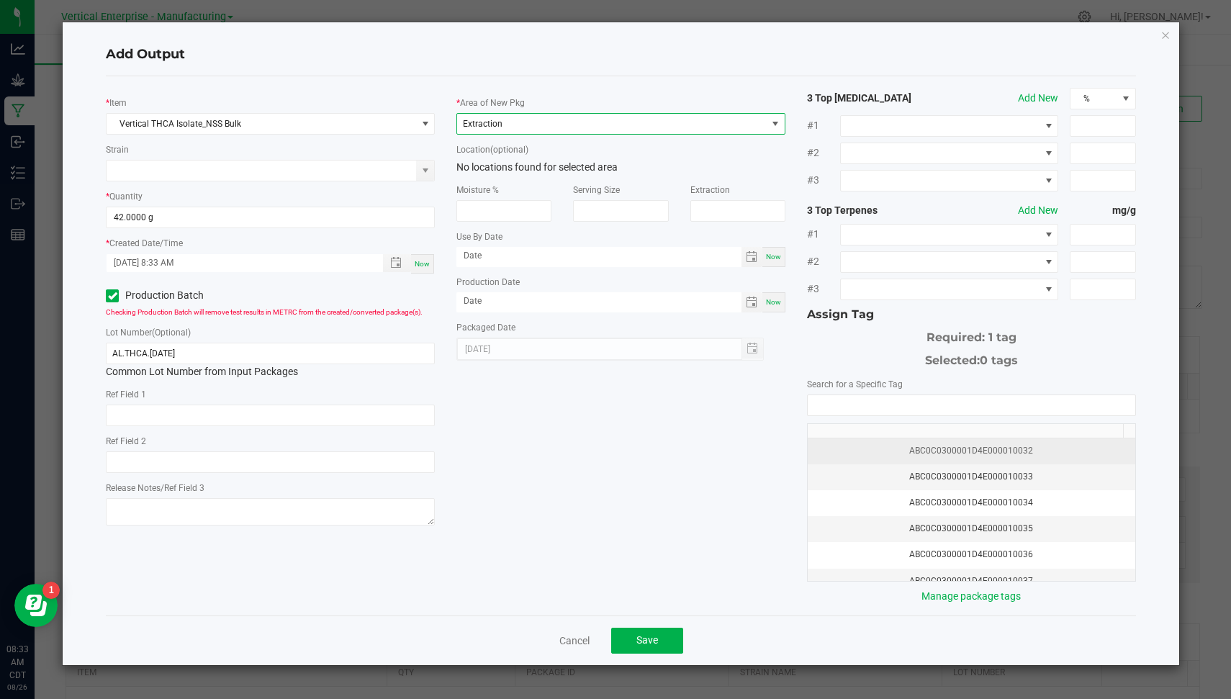
click at [856, 444] on div "ABC0C0300001D4E000010032" at bounding box center [971, 451] width 310 height 14
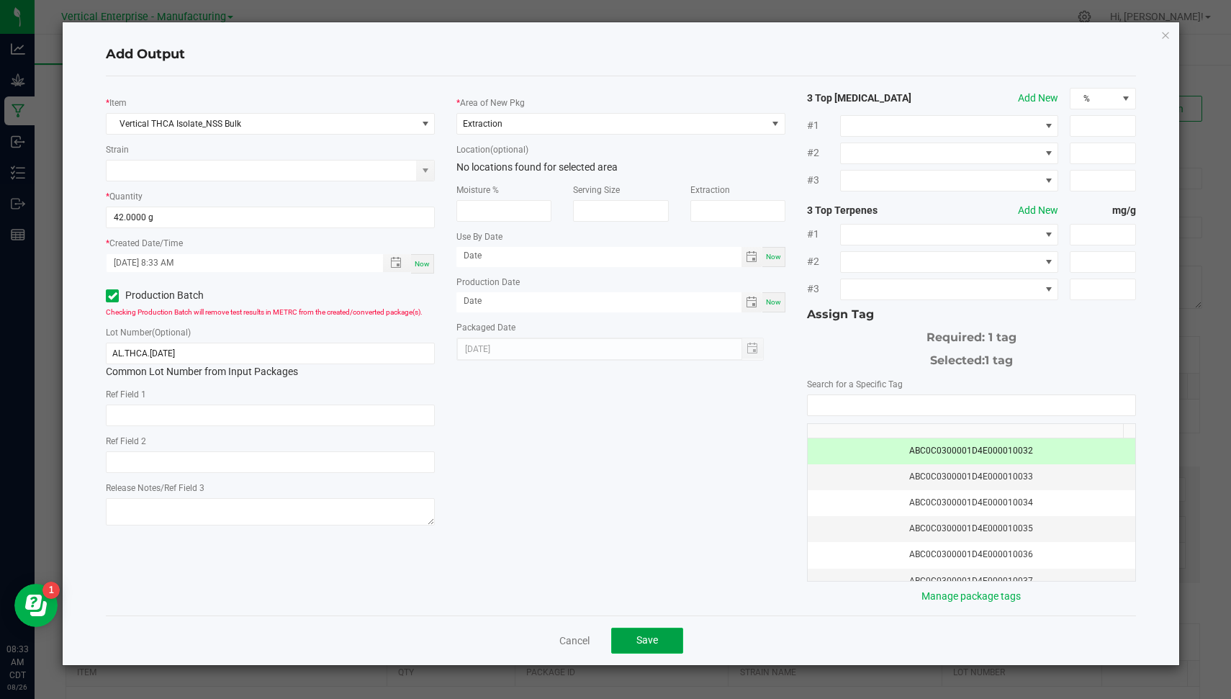
click at [634, 633] on button "Save" at bounding box center [647, 641] width 72 height 26
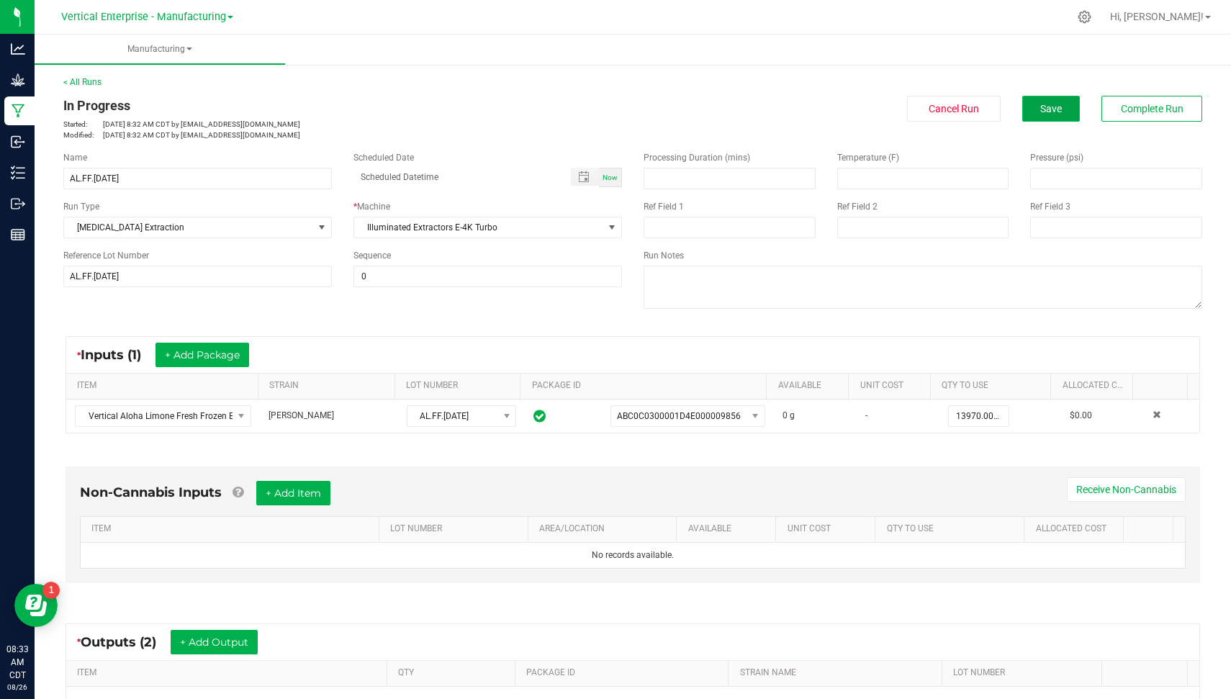
click at [1038, 115] on button "Save" at bounding box center [1051, 109] width 58 height 26
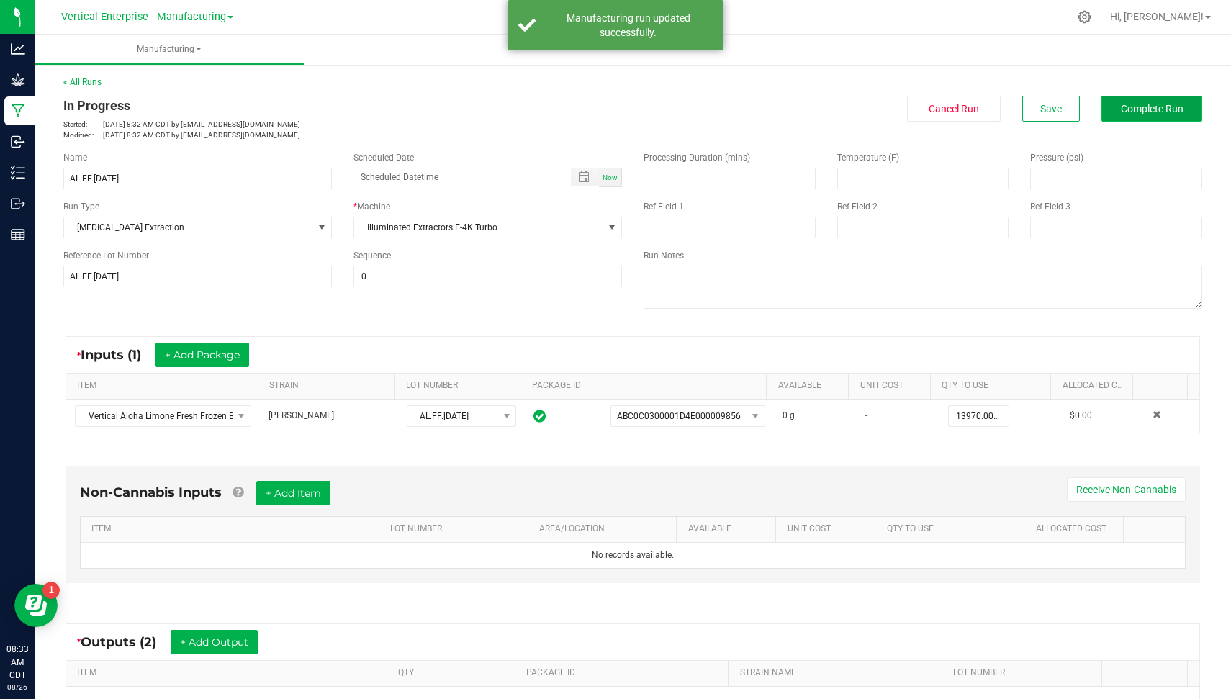
click at [1121, 109] on span "Complete Run" at bounding box center [1152, 109] width 63 height 12
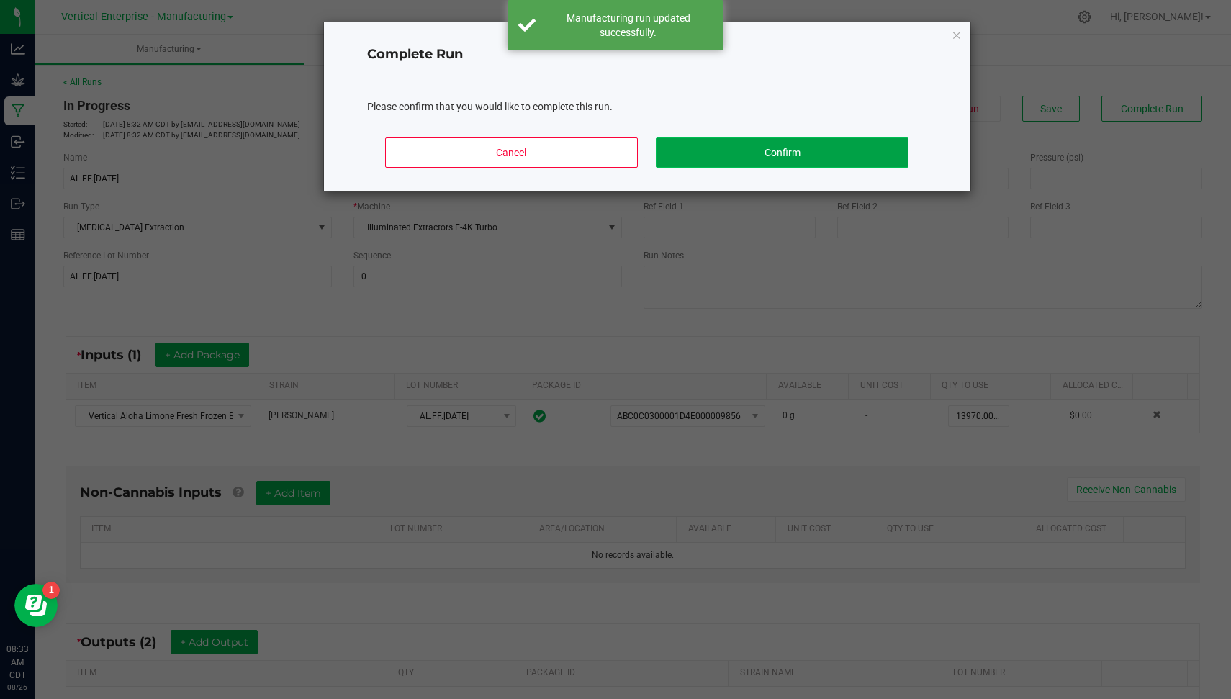
click at [837, 150] on button "Confirm" at bounding box center [782, 152] width 252 height 30
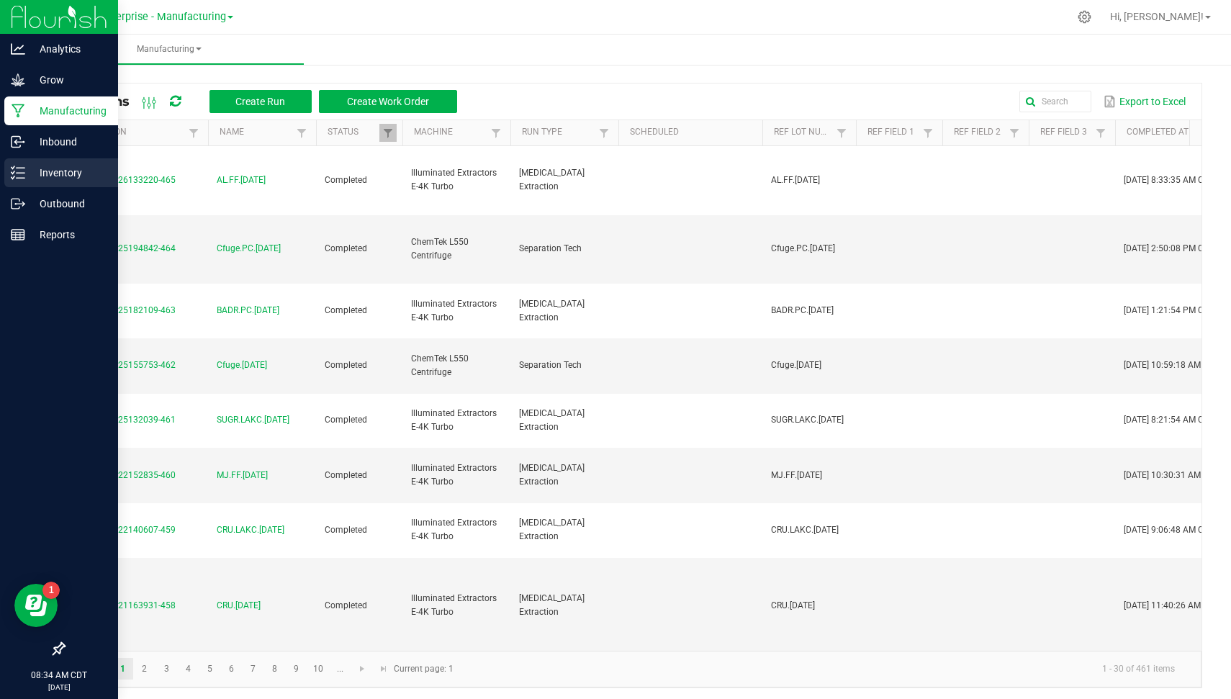
click at [22, 171] on icon at bounding box center [18, 173] width 14 height 14
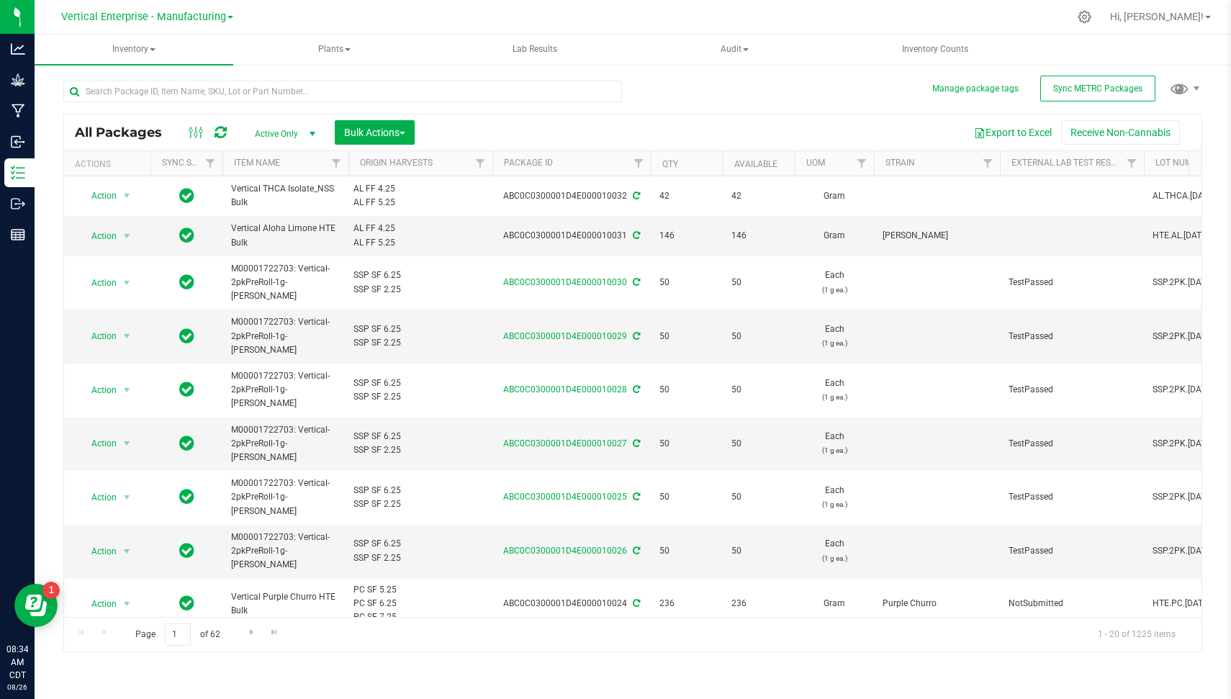
click at [220, 131] on icon at bounding box center [220, 132] width 12 height 14
click at [1105, 83] on span "Sync METRC Packages" at bounding box center [1097, 88] width 89 height 10
click at [351, 90] on input "text" at bounding box center [342, 92] width 558 height 22
type input "E85"
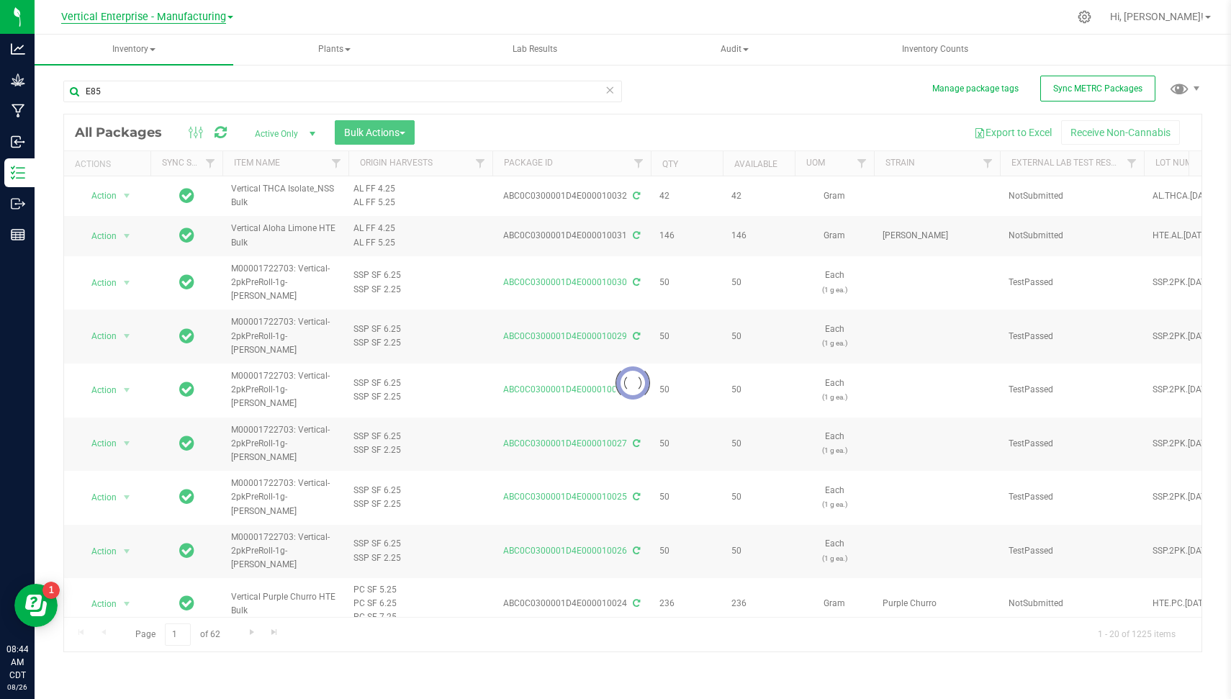
click at [183, 17] on span "Vertical Enterprise - Manufacturing" at bounding box center [143, 17] width 165 height 13
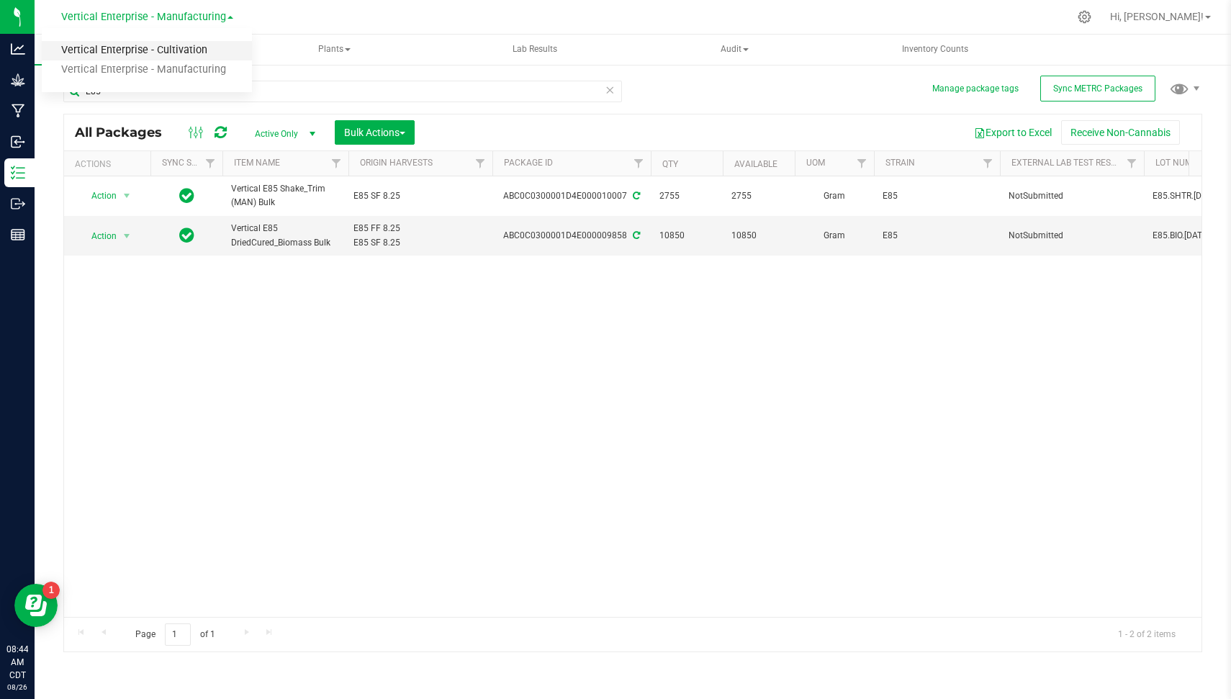
click at [160, 43] on link "Vertical Enterprise - Cultivation" at bounding box center [147, 50] width 210 height 19
